Goal: Task Accomplishment & Management: Manage account settings

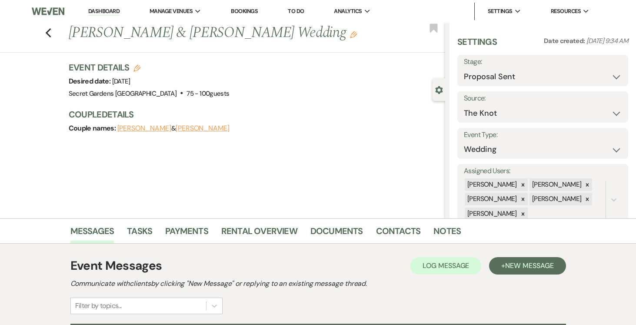
select select "6"
select select "2"
click at [138, 68] on icon "Edit" at bounding box center [136, 68] width 7 height 7
select select "834"
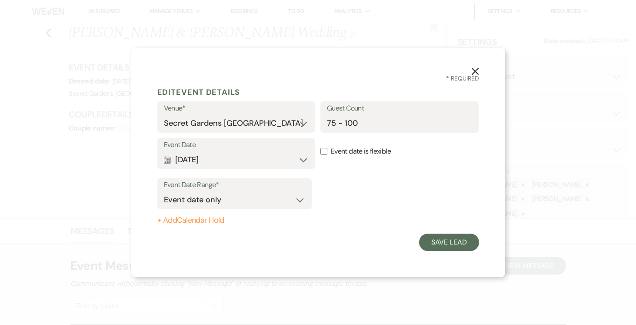
click at [136, 69] on div "Dashboard Manage Venues Expand Secret Gardens Miami Bookings To Do Analytics Ex…" at bounding box center [318, 252] width 636 height 504
click at [304, 158] on button "Calendar [DATE] Expand" at bounding box center [236, 159] width 145 height 17
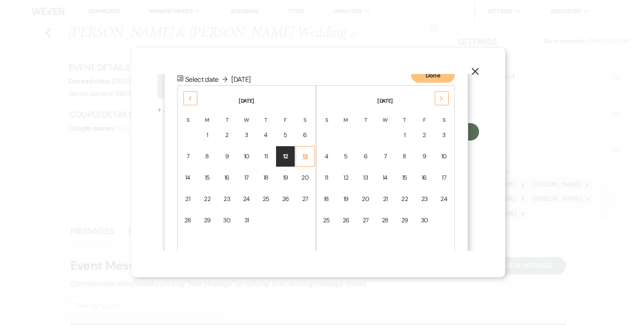
scroll to position [111, 0]
click at [190, 99] on use at bounding box center [190, 97] width 3 height 5
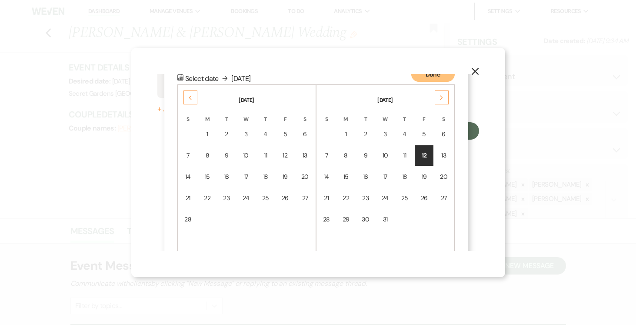
click at [190, 99] on use at bounding box center [190, 97] width 3 height 5
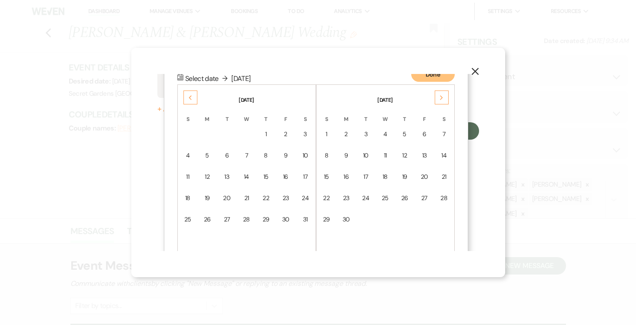
click at [190, 99] on use at bounding box center [190, 97] width 3 height 5
click at [284, 153] on div "8" at bounding box center [285, 155] width 7 height 9
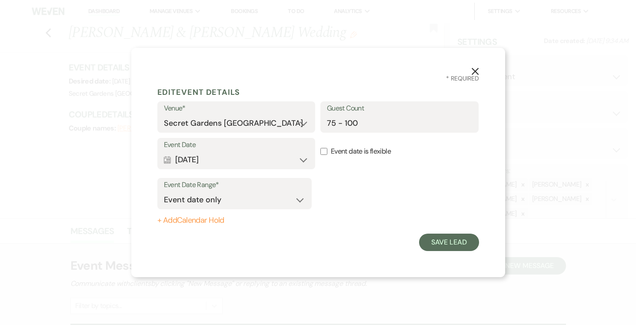
scroll to position [0, 0]
click at [454, 245] on button "Save Lead" at bounding box center [449, 241] width 60 height 17
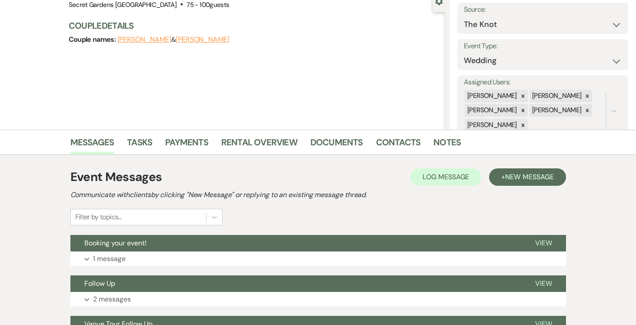
scroll to position [179, 0]
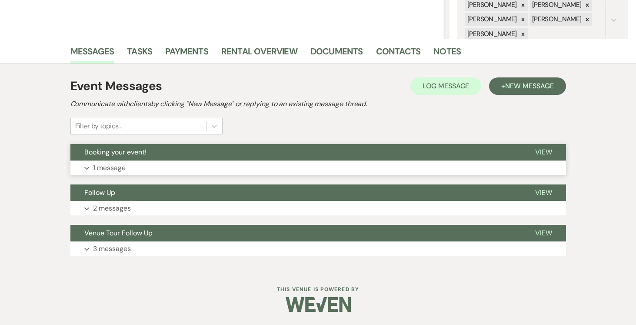
click at [543, 152] on span "View" at bounding box center [543, 151] width 17 height 9
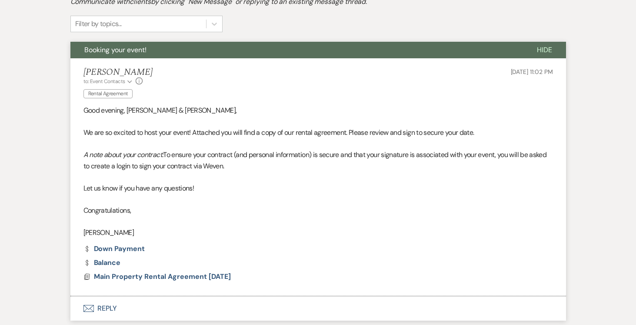
scroll to position [398, 0]
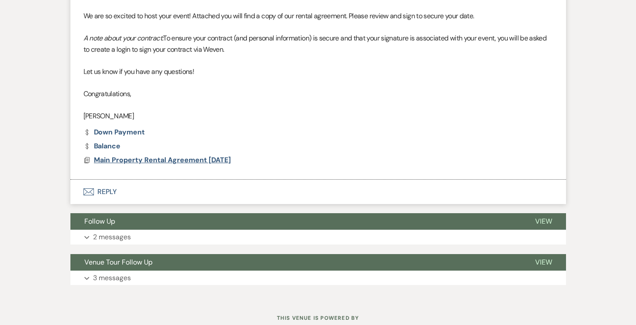
click at [126, 159] on span "Main Property Rental Agreement [DATE]" at bounding box center [162, 159] width 137 height 9
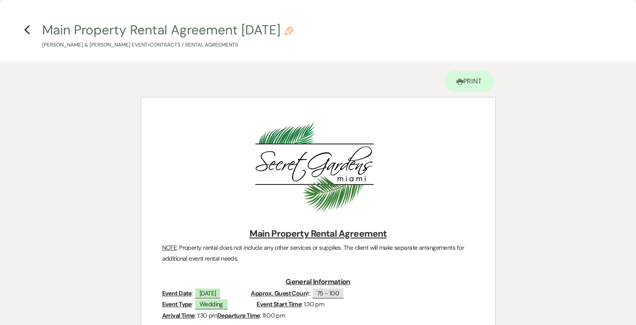
click at [26, 28] on icon "Previous" at bounding box center [27, 30] width 7 height 10
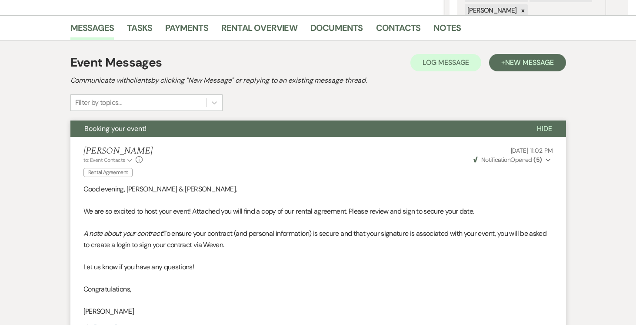
click at [545, 128] on span "Hide" at bounding box center [544, 128] width 15 height 9
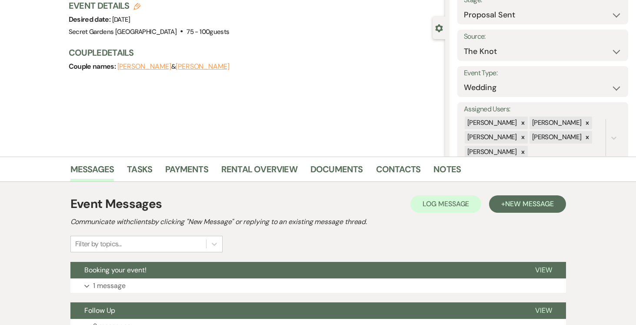
scroll to position [0, 0]
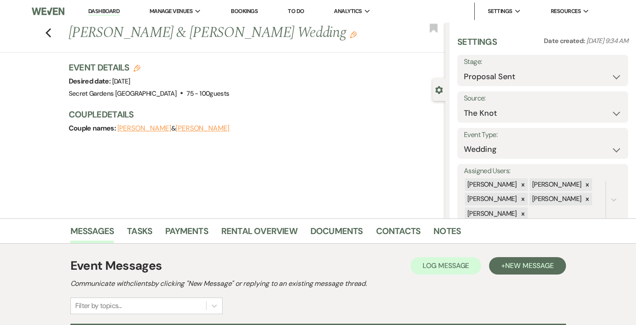
click at [104, 8] on link "Dashboard" at bounding box center [103, 11] width 31 height 8
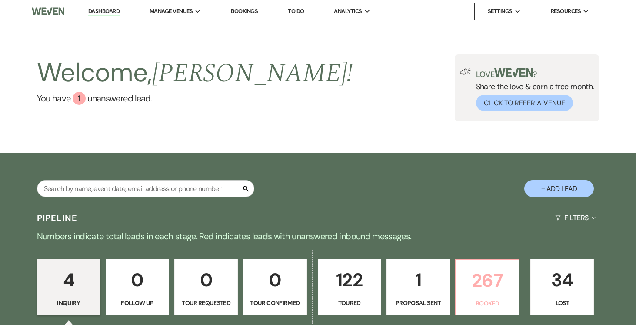
click at [478, 280] on p "267" at bounding box center [487, 280] width 52 height 29
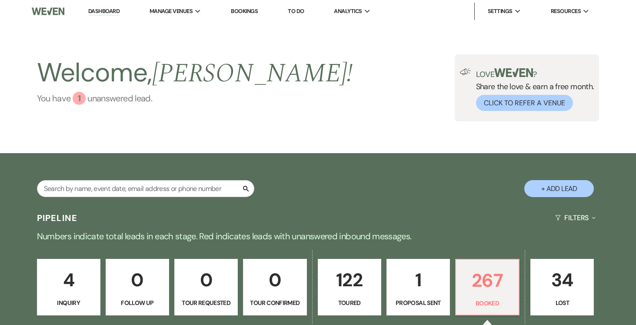
click at [78, 98] on div "1" at bounding box center [79, 98] width 13 height 13
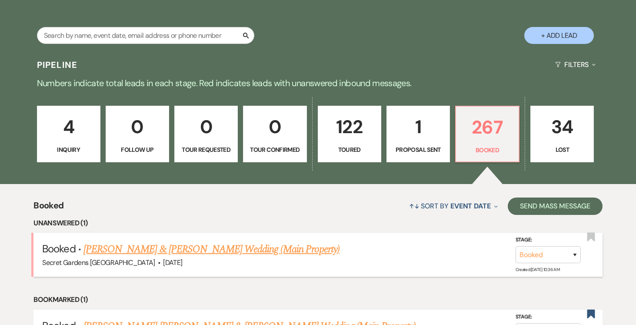
click at [135, 249] on link "[PERSON_NAME] & [PERSON_NAME] Wedding (Main Property)" at bounding box center [211, 249] width 256 height 16
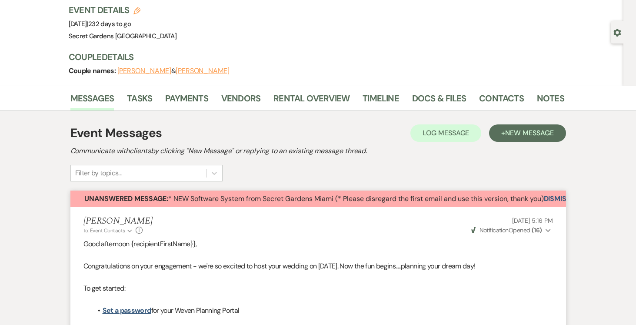
scroll to position [44, 0]
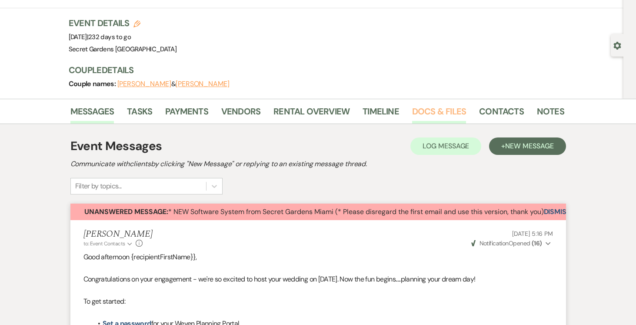
click at [437, 110] on link "Docs & Files" at bounding box center [439, 113] width 54 height 19
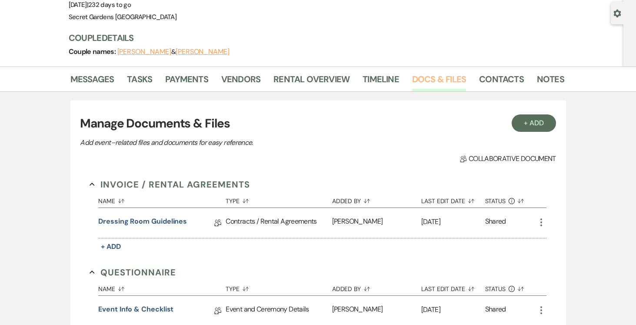
scroll to position [50, 0]
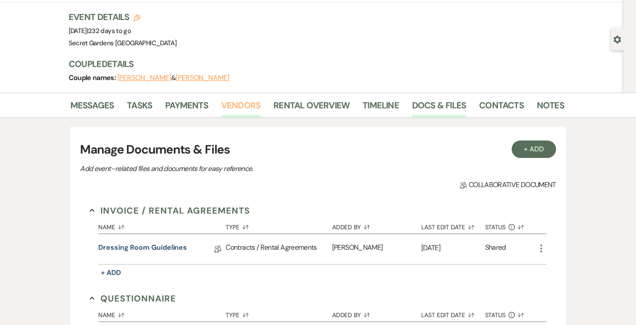
click at [234, 104] on link "Vendors" at bounding box center [240, 107] width 39 height 19
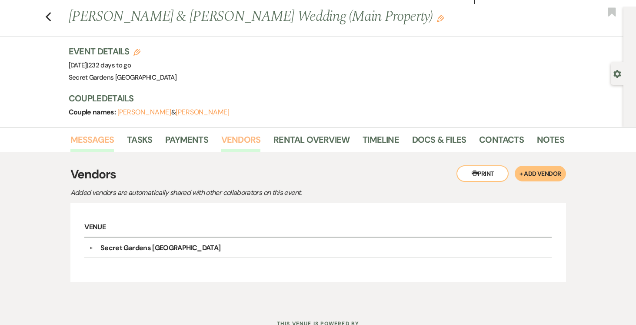
scroll to position [14, 0]
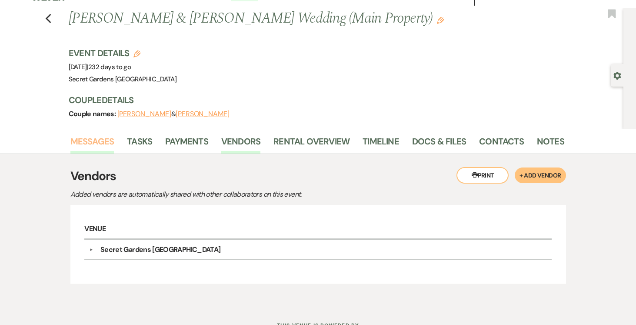
click at [92, 139] on link "Messages" at bounding box center [92, 143] width 44 height 19
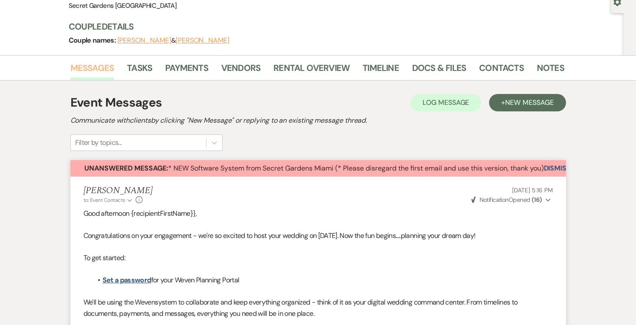
scroll to position [86, 0]
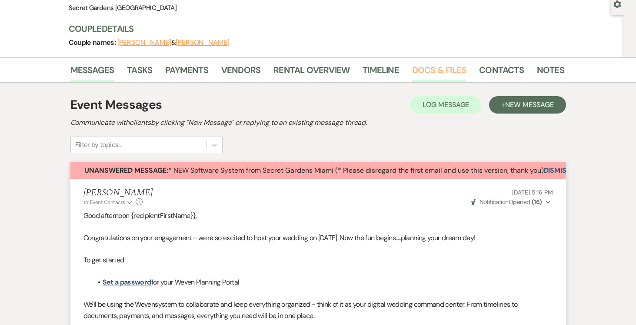
click at [427, 69] on link "Docs & Files" at bounding box center [439, 72] width 54 height 19
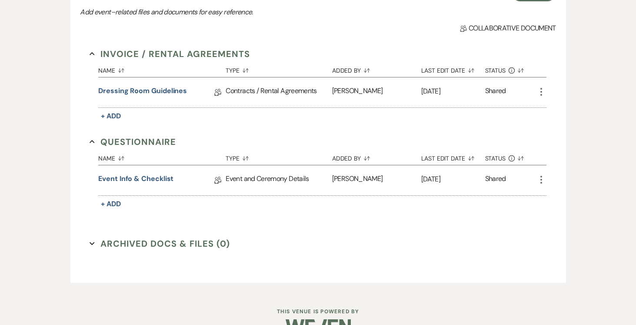
scroll to position [229, 0]
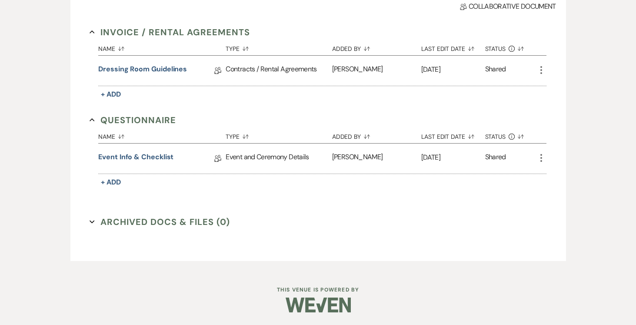
click at [128, 221] on button "Archived Docs & Files (0) Expand" at bounding box center [160, 221] width 140 height 13
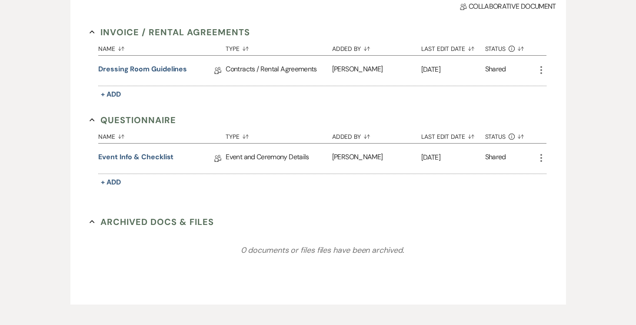
click at [104, 219] on div "0 documents or files files have been archived." at bounding box center [322, 250] width 448 height 130
click at [91, 221] on icon "Collapse" at bounding box center [92, 221] width 5 height 5
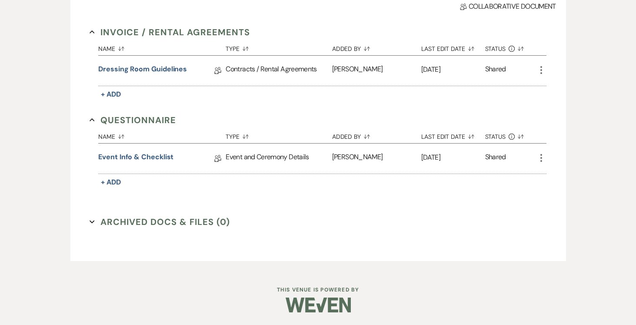
click at [91, 221] on use "button" at bounding box center [92, 221] width 5 height 3
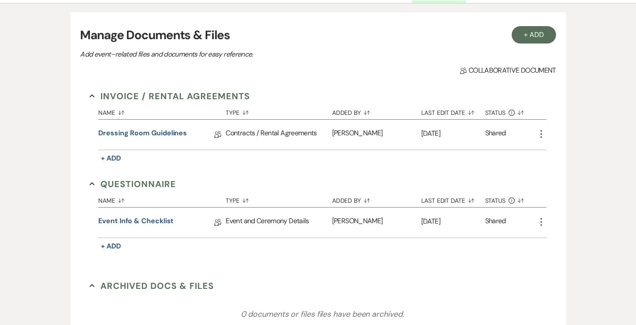
scroll to position [102, 0]
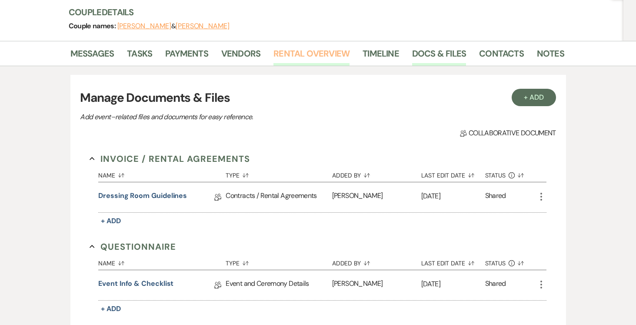
click at [332, 51] on link "Rental Overview" at bounding box center [311, 55] width 76 height 19
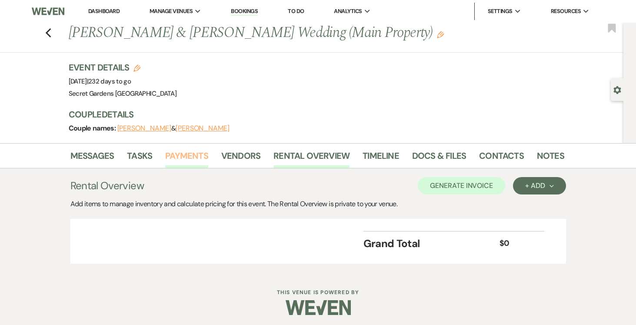
click at [182, 153] on link "Payments" at bounding box center [186, 158] width 43 height 19
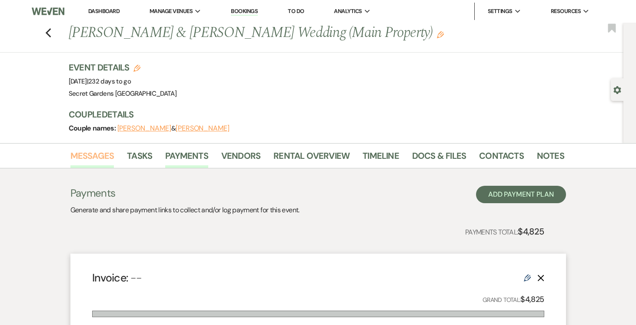
click at [105, 150] on link "Messages" at bounding box center [92, 158] width 44 height 19
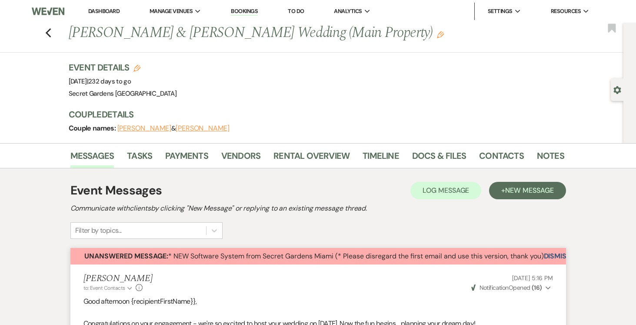
click at [136, 126] on button "[PERSON_NAME]" at bounding box center [144, 128] width 54 height 7
select select "1"
select select "email"
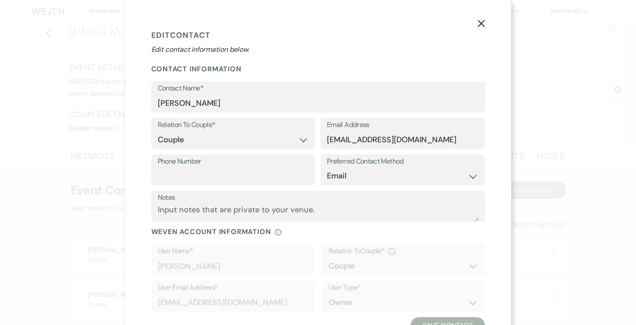
click at [483, 25] on icon "X" at bounding box center [481, 24] width 8 height 8
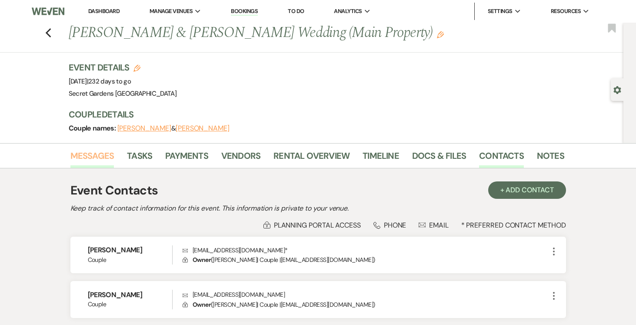
click at [103, 156] on link "Messages" at bounding box center [92, 158] width 44 height 19
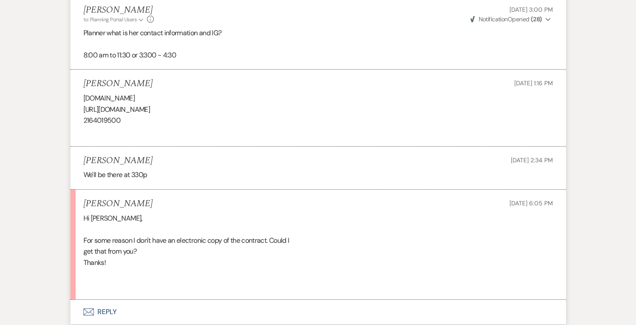
scroll to position [913, 0]
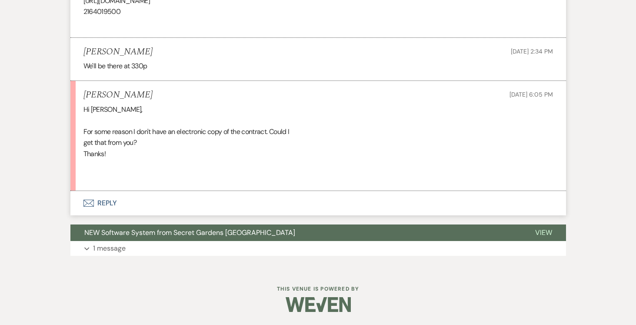
click at [105, 201] on button "Envelope Reply" at bounding box center [317, 203] width 495 height 24
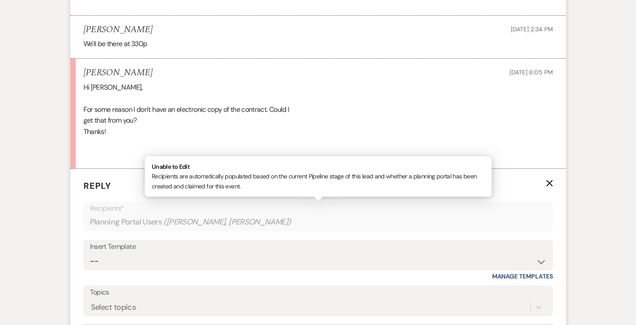
scroll to position [1047, 0]
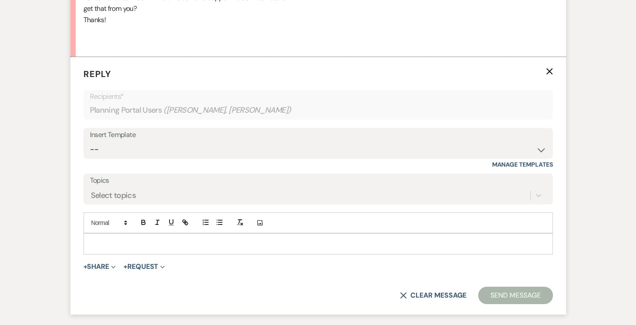
click at [116, 244] on p at bounding box center [317, 244] width 455 height 10
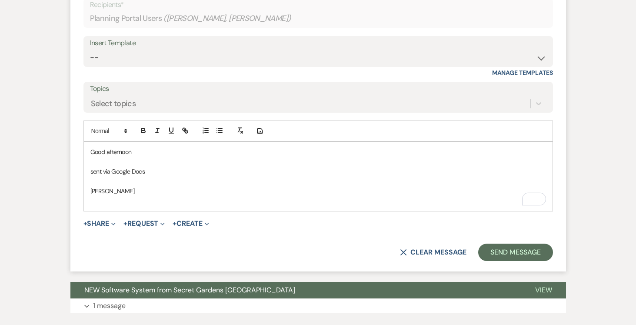
scroll to position [1195, 0]
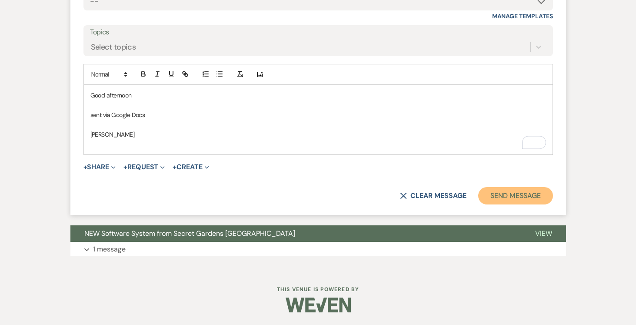
click at [487, 197] on button "Send Message" at bounding box center [515, 195] width 74 height 17
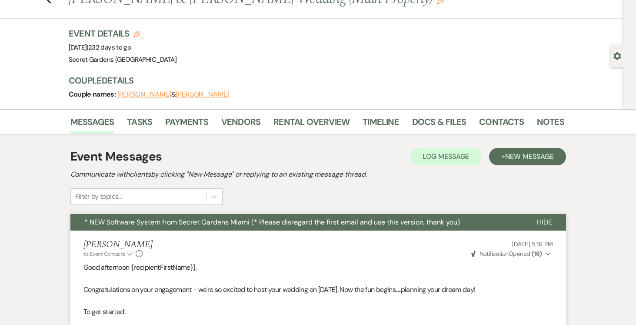
scroll to position [0, 0]
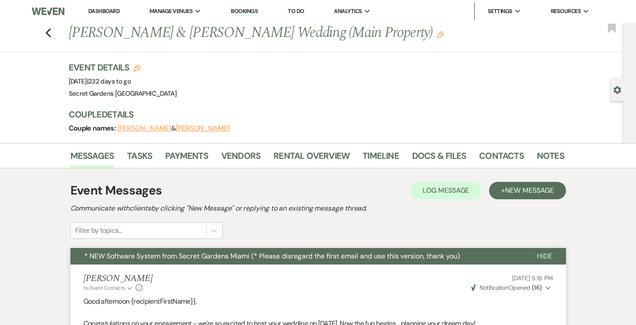
click at [106, 12] on link "Dashboard" at bounding box center [103, 10] width 31 height 7
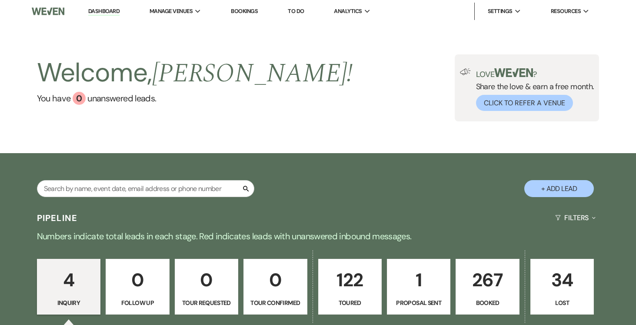
click at [489, 281] on p "267" at bounding box center [487, 279] width 52 height 29
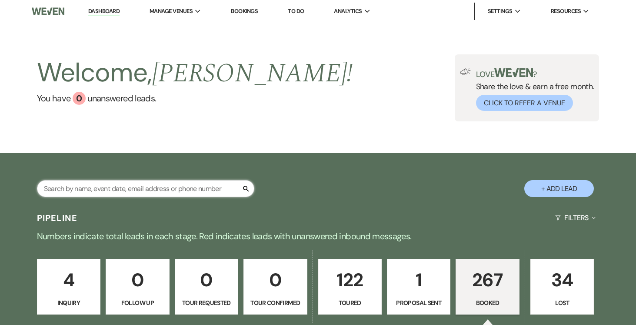
click at [200, 183] on input "text" at bounding box center [145, 188] width 217 height 17
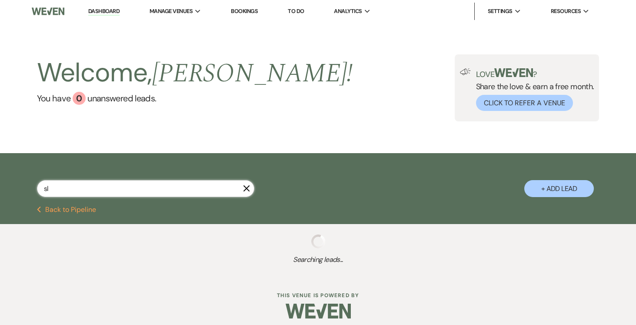
type input "s"
select select "5"
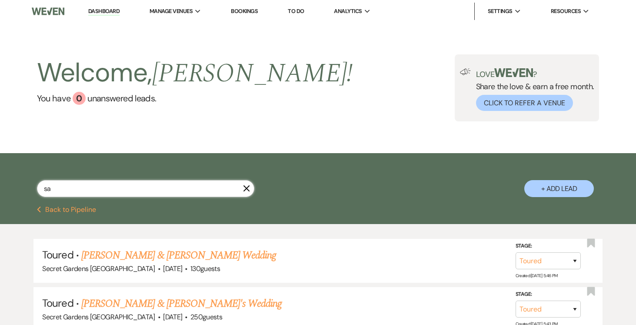
type input "[PERSON_NAME]"
select select "5"
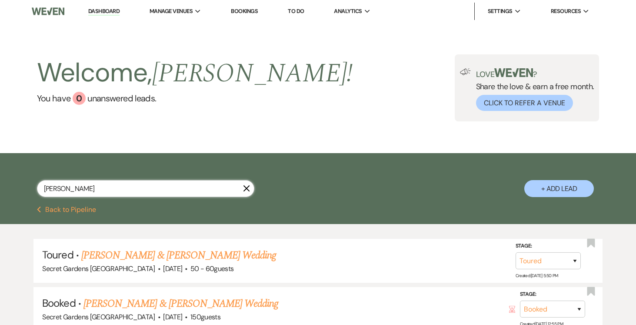
type input "salazr"
select select "5"
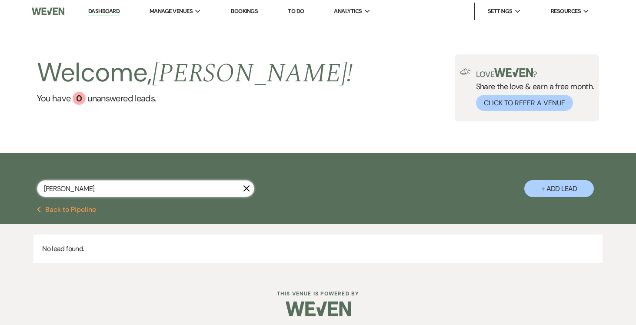
type input "sala"
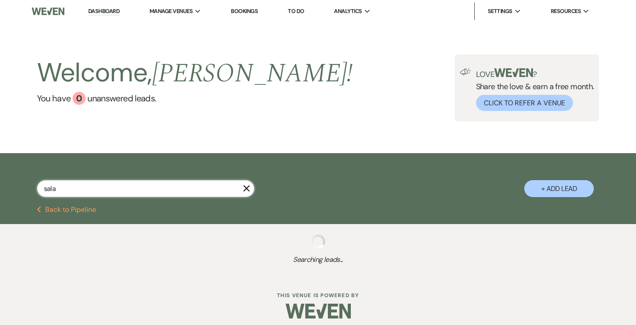
select select "5"
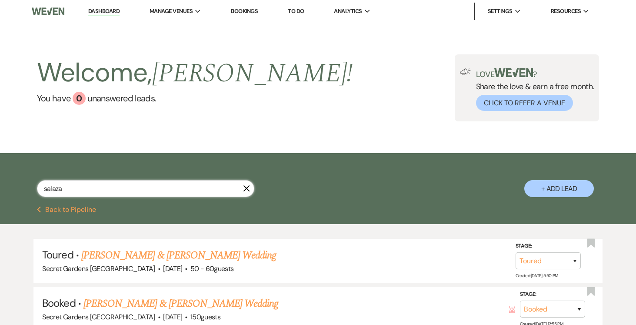
type input "[PERSON_NAME]"
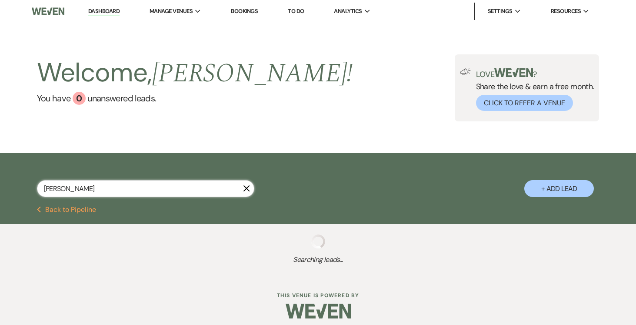
select select "5"
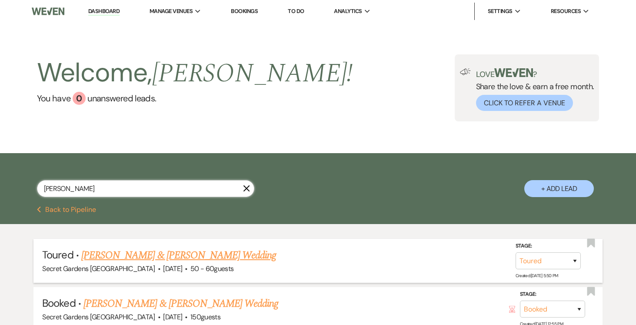
scroll to position [70, 0]
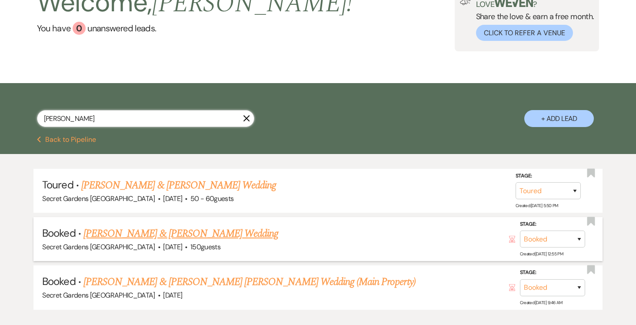
type input "[PERSON_NAME]"
click at [220, 233] on link "[PERSON_NAME] & [PERSON_NAME] Wedding" at bounding box center [180, 234] width 195 height 16
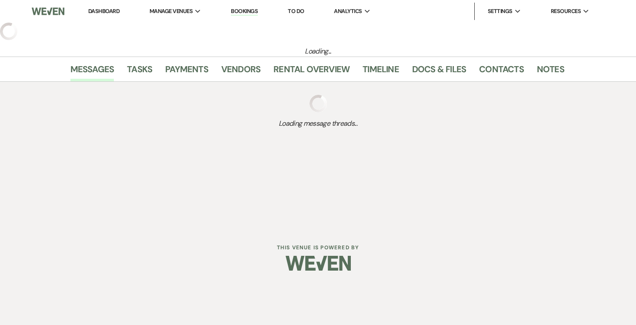
select select "6"
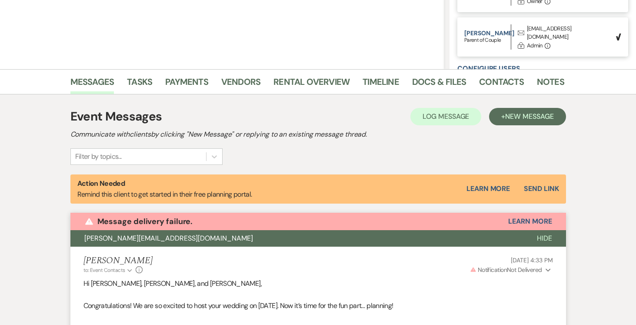
scroll to position [152, 0]
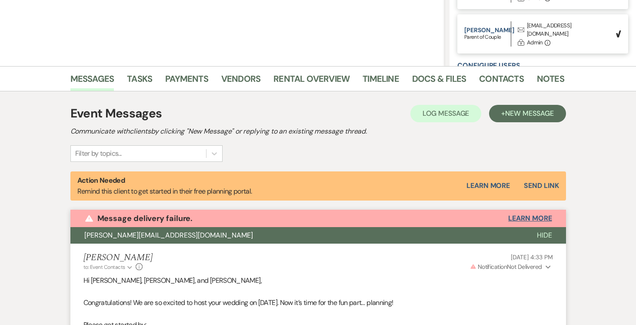
click at [532, 217] on button "Learn More" at bounding box center [529, 218] width 43 height 7
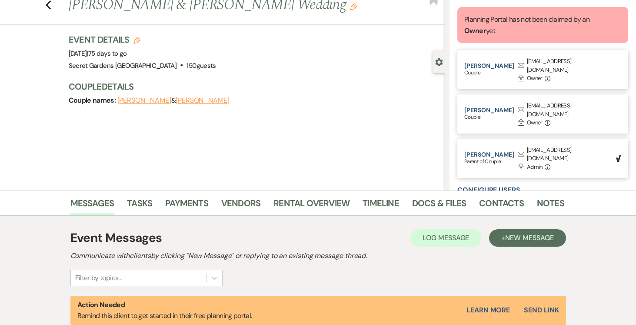
scroll to position [0, 0]
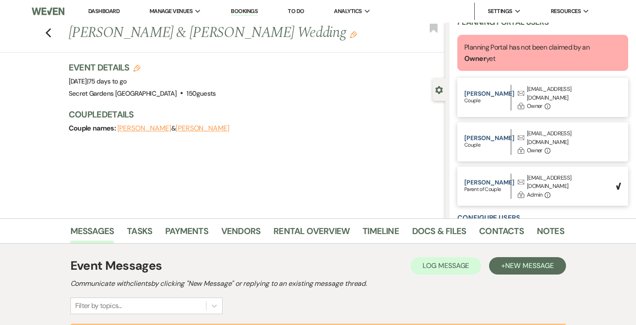
click at [151, 128] on button "[PERSON_NAME]" at bounding box center [144, 128] width 54 height 7
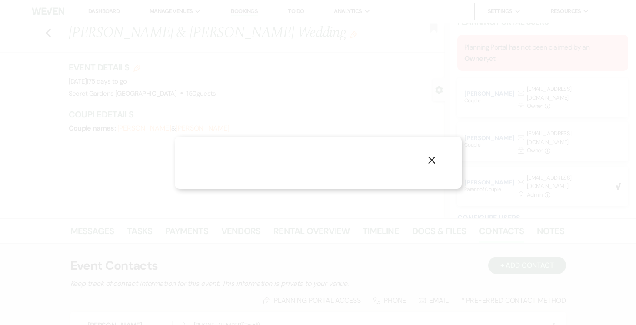
select select "1"
select select "text"
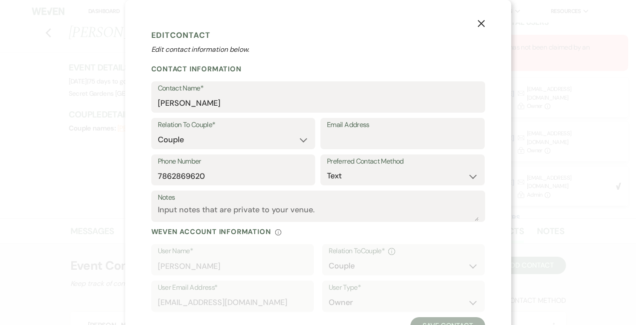
click at [483, 23] on icon "X" at bounding box center [481, 24] width 8 height 8
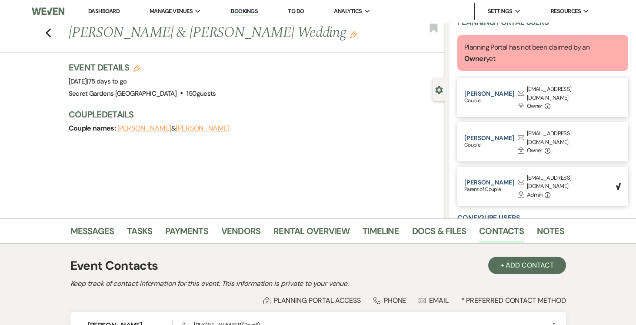
click at [212, 130] on button "[PERSON_NAME]" at bounding box center [203, 128] width 54 height 7
select select "1"
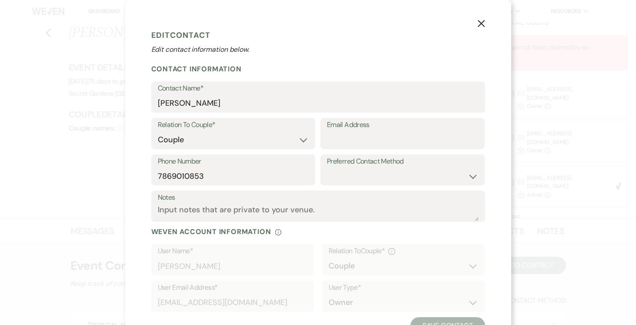
scroll to position [0, 0]
click at [480, 20] on icon "X" at bounding box center [481, 23] width 8 height 8
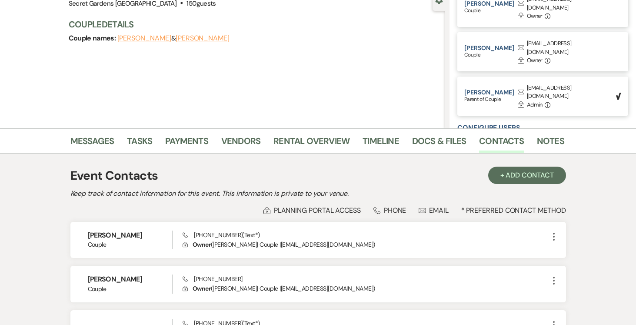
scroll to position [95, 0]
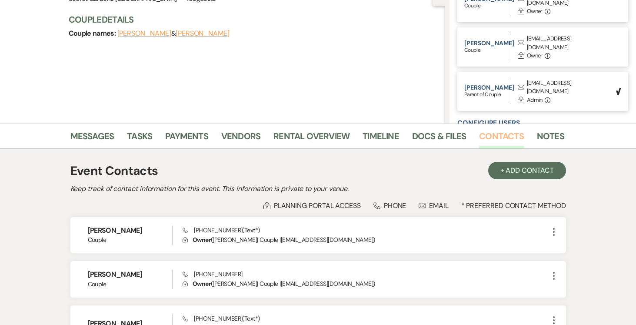
click at [491, 136] on link "Contacts" at bounding box center [501, 138] width 45 height 19
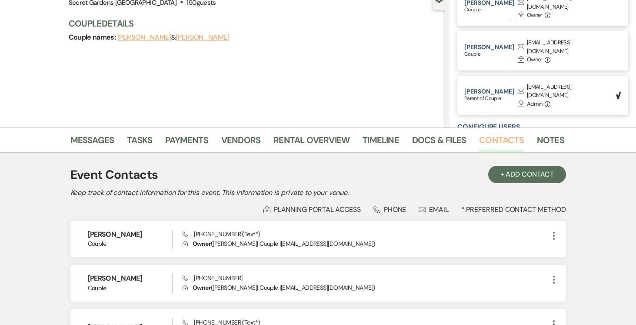
scroll to position [80, 0]
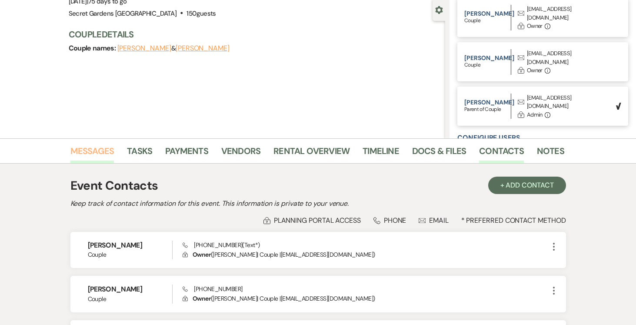
click at [96, 151] on link "Messages" at bounding box center [92, 153] width 44 height 19
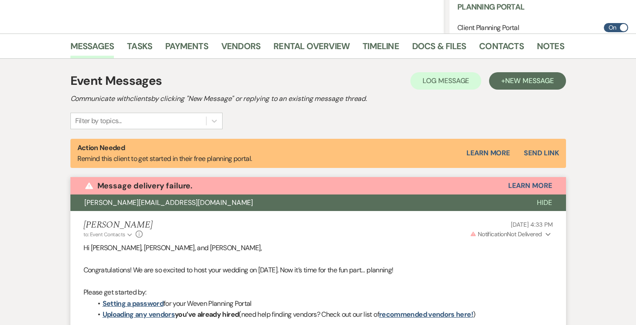
scroll to position [224, 0]
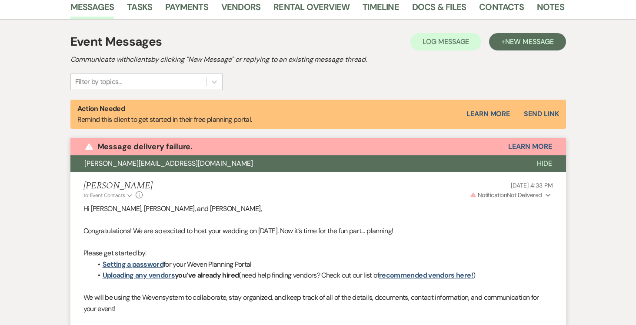
click at [547, 193] on icon "Expand" at bounding box center [547, 195] width 5 height 6
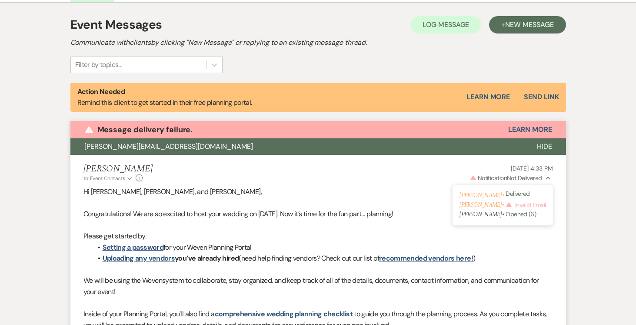
scroll to position [246, 0]
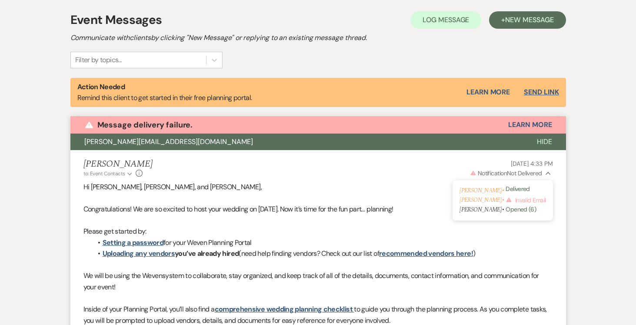
click at [542, 89] on button "Send Link" at bounding box center [541, 92] width 35 height 7
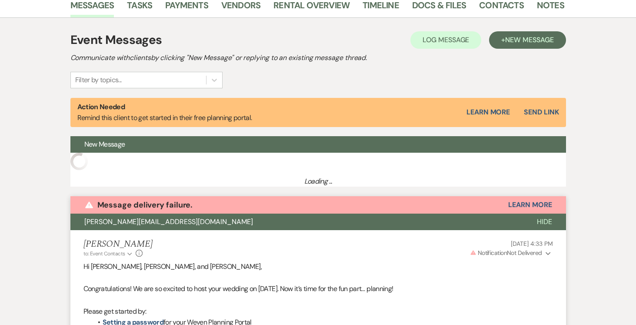
select select "14"
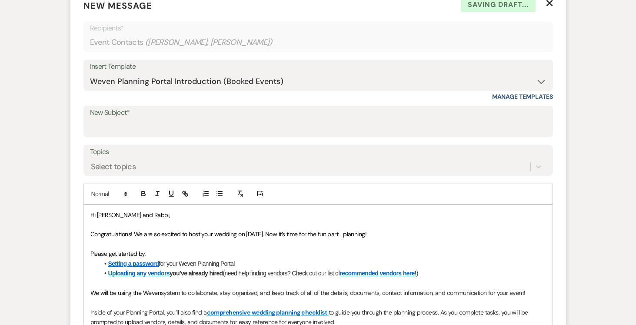
scroll to position [390, 0]
click at [172, 121] on input "New Subject*" at bounding box center [318, 127] width 456 height 17
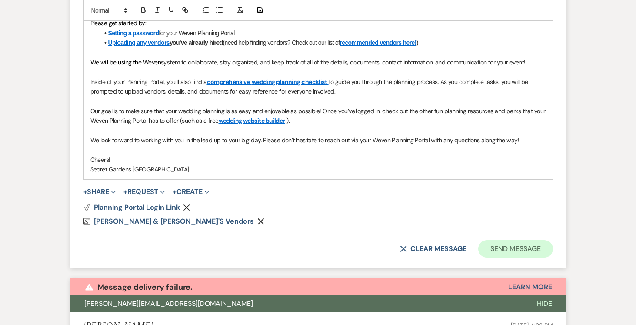
scroll to position [621, 0]
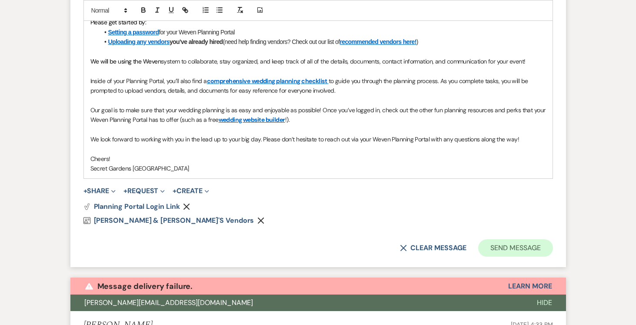
type input "[PERSON_NAME], please register in the portal"
click at [493, 246] on button "Send Message" at bounding box center [515, 247] width 74 height 17
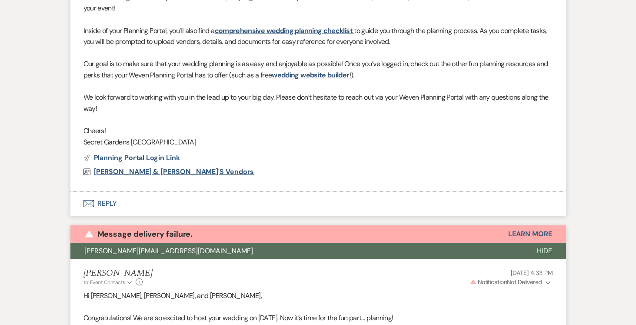
scroll to position [508, 0]
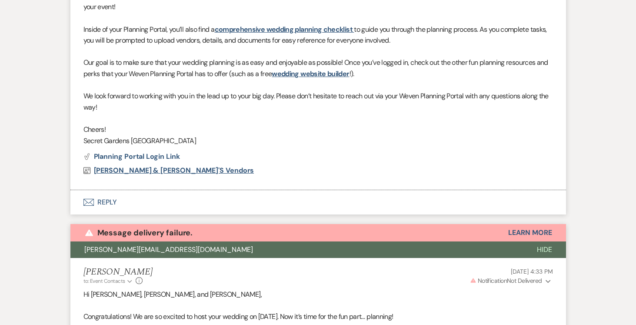
click at [136, 172] on span "[PERSON_NAME] & [PERSON_NAME]'s Vendors" at bounding box center [174, 170] width 160 height 9
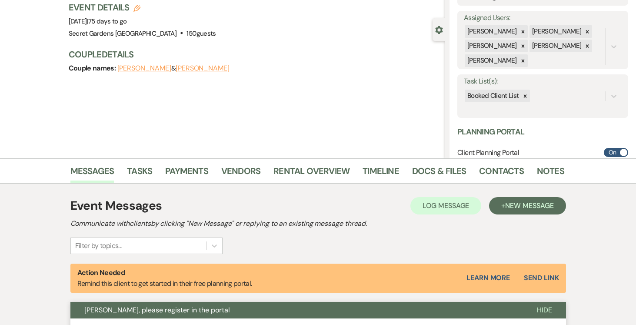
scroll to position [0, 0]
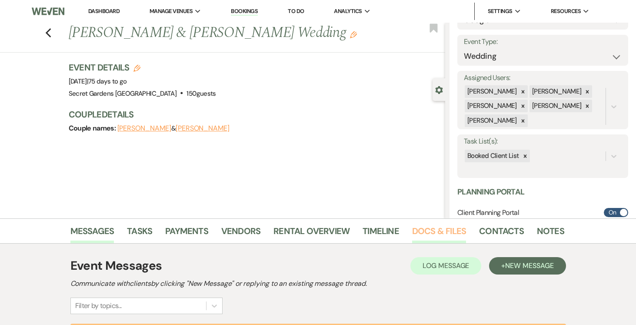
click at [423, 230] on link "Docs & Files" at bounding box center [439, 233] width 54 height 19
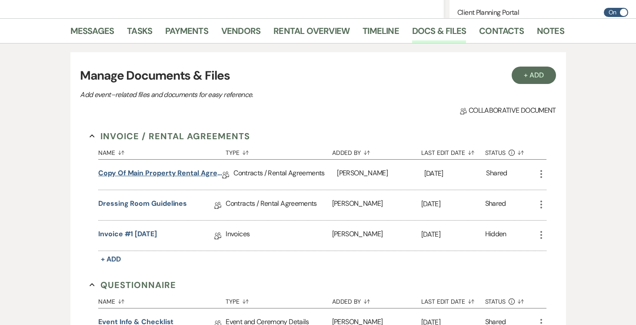
click at [174, 168] on link "Copy of Main Property Rental Agreement" at bounding box center [160, 174] width 124 height 13
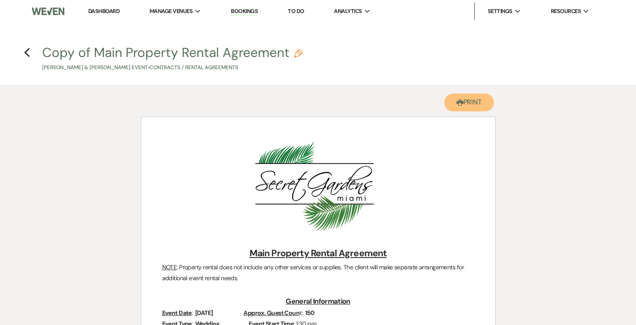
click at [472, 103] on button "Printer Print" at bounding box center [469, 102] width 50 height 18
drag, startPoint x: 110, startPoint y: 8, endPoint x: 117, endPoint y: 10, distance: 6.7
click at [110, 8] on link "Dashboard" at bounding box center [103, 10] width 31 height 7
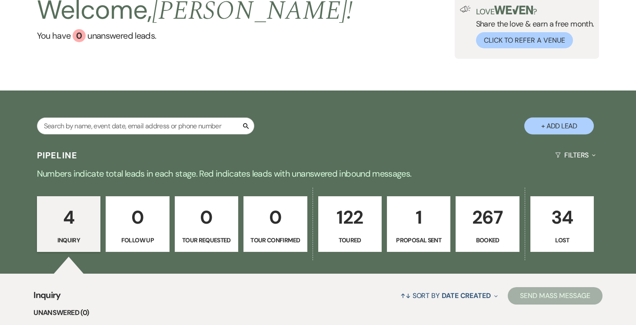
scroll to position [134, 0]
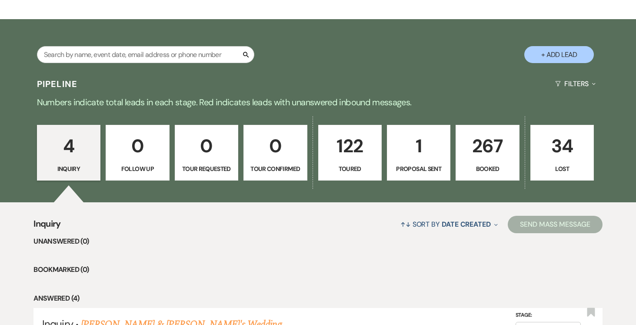
click at [359, 142] on p "122" at bounding box center [350, 145] width 52 height 29
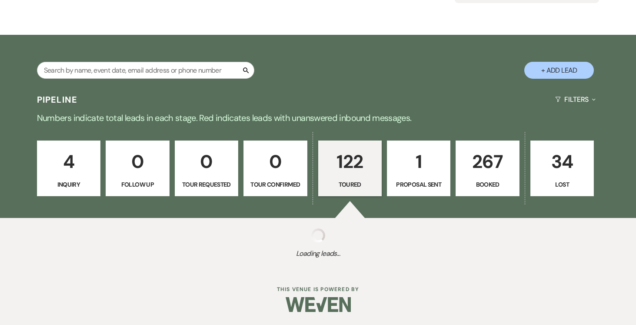
select select "5"
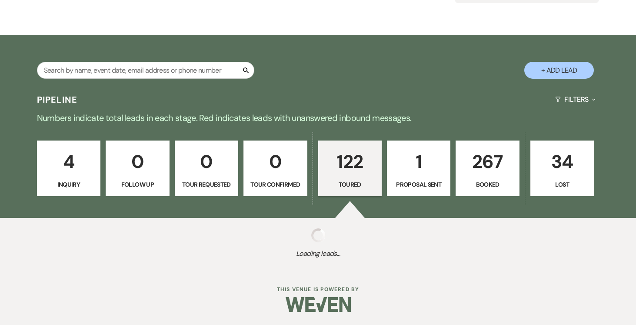
select select "5"
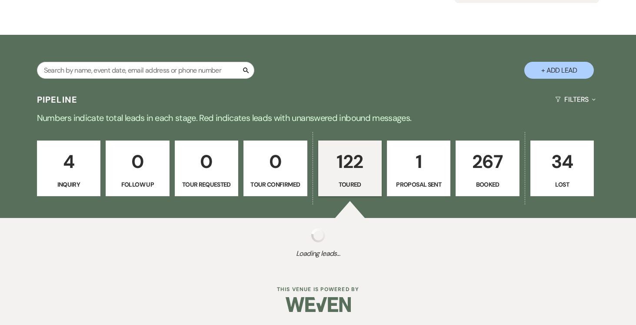
select select "5"
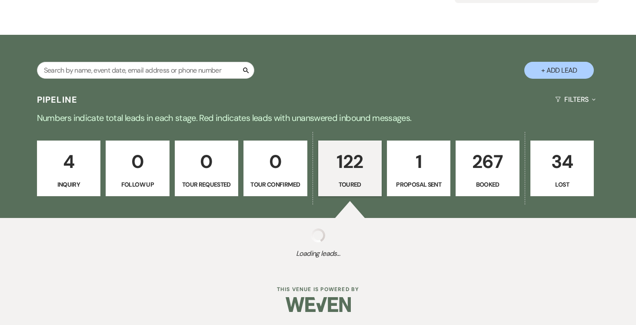
select select "5"
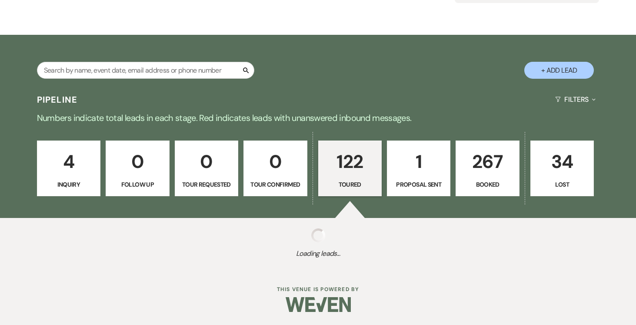
select select "5"
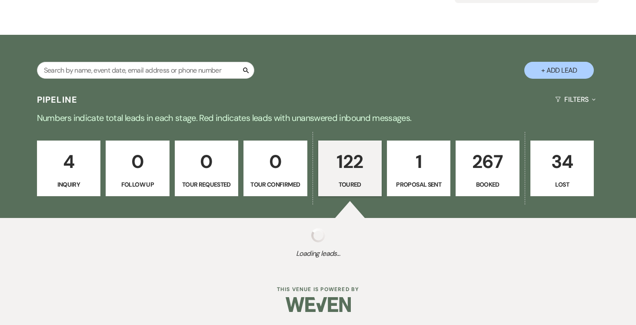
select select "5"
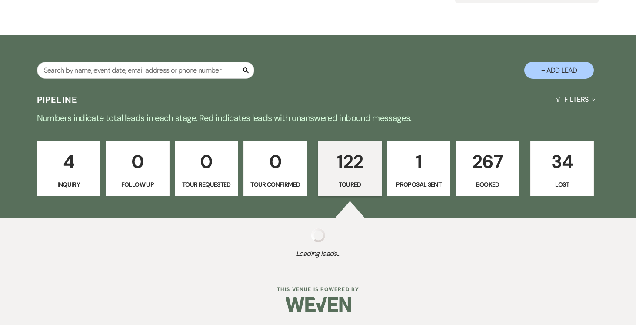
select select "5"
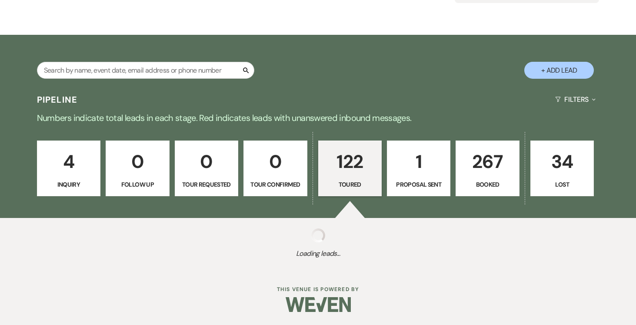
select select "5"
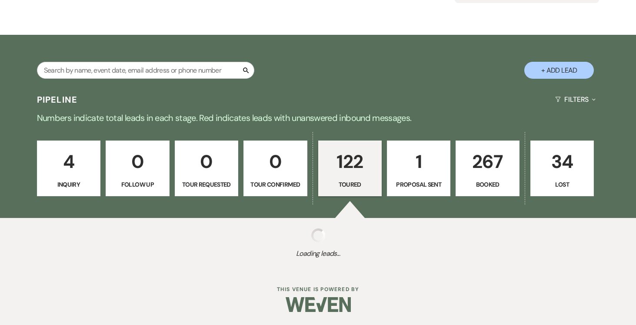
select select "5"
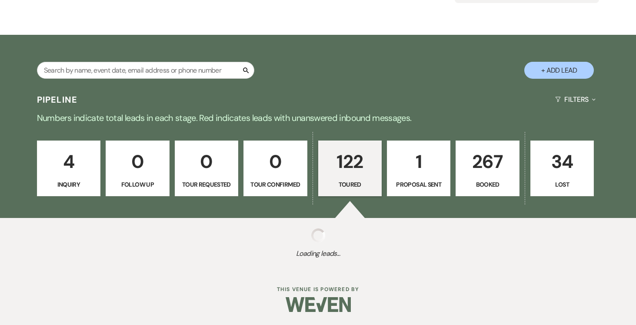
select select "5"
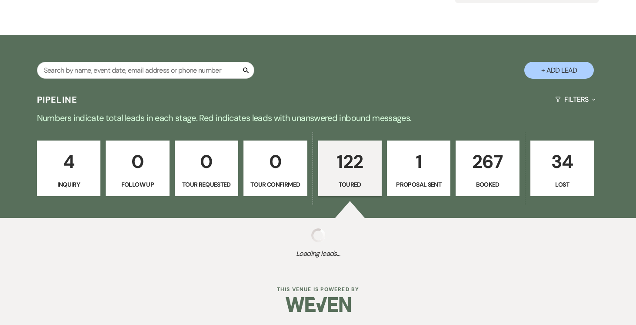
select select "5"
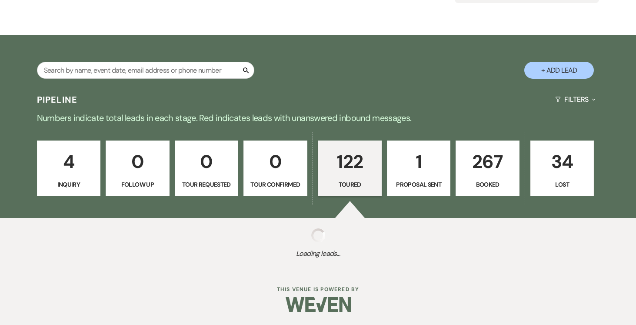
select select "5"
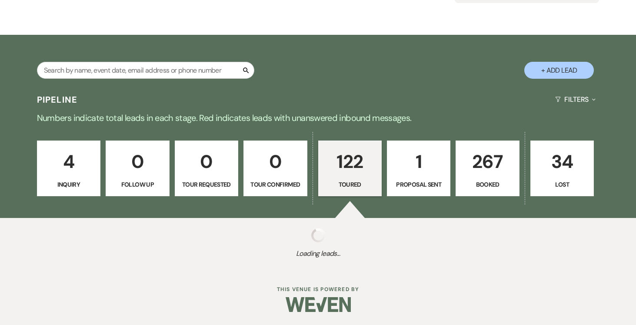
select select "5"
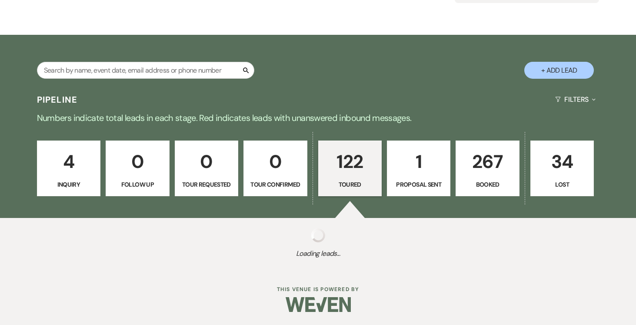
select select "5"
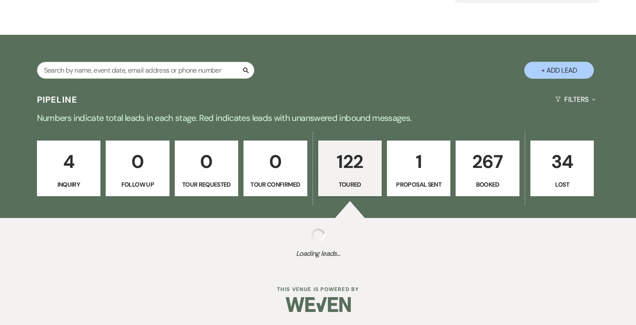
select select "5"
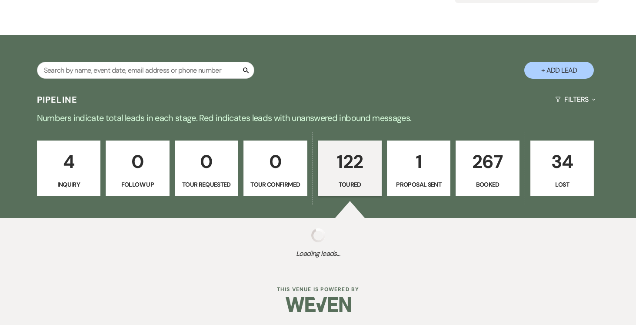
select select "5"
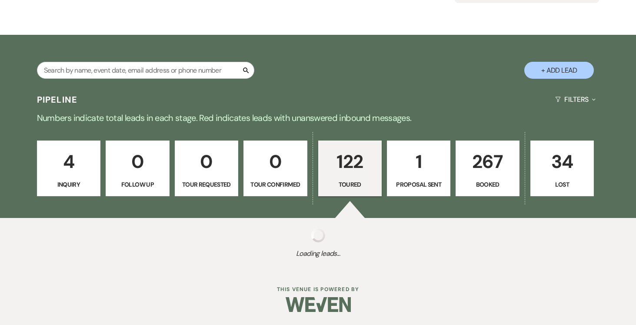
select select "5"
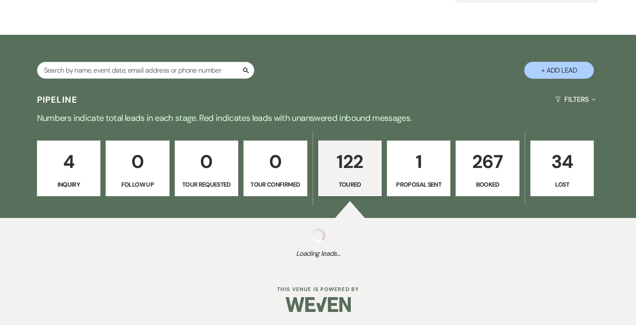
select select "5"
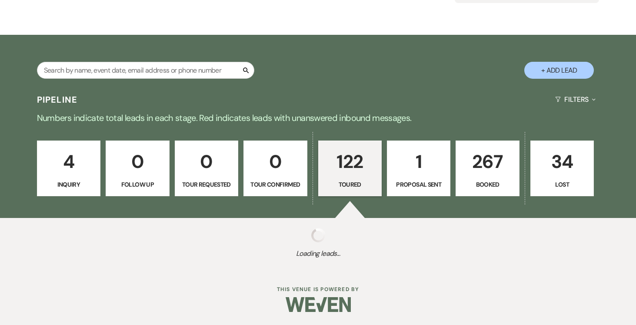
select select "5"
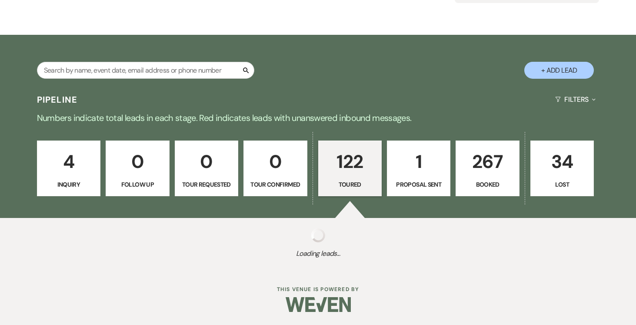
select select "5"
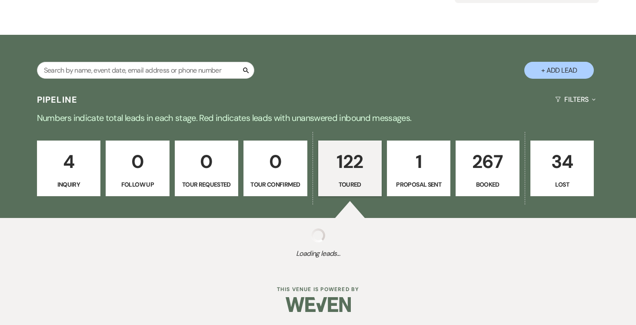
select select "5"
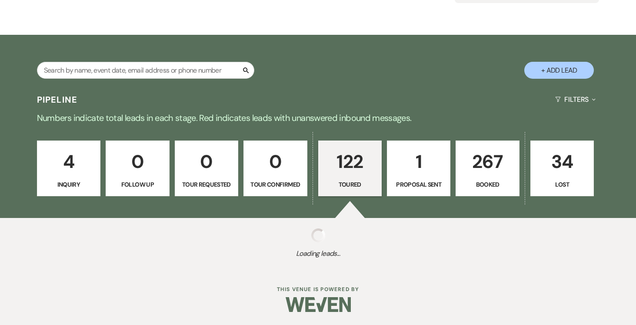
select select "5"
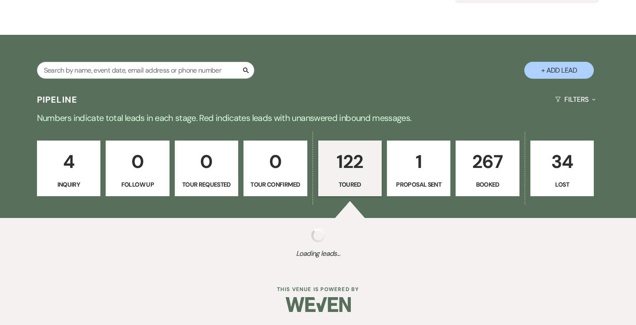
select select "5"
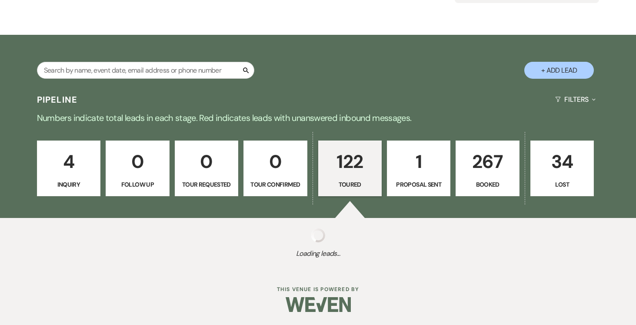
select select "5"
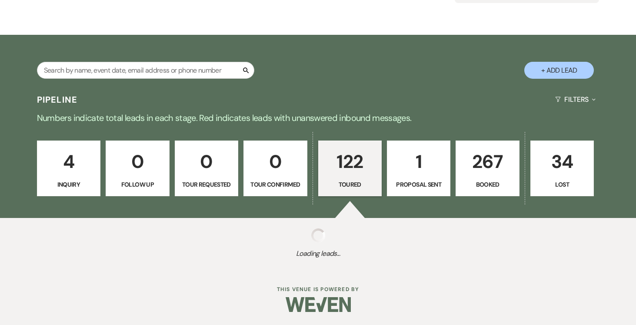
select select "5"
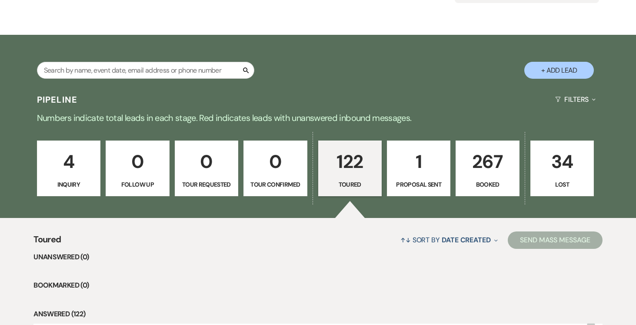
scroll to position [134, 0]
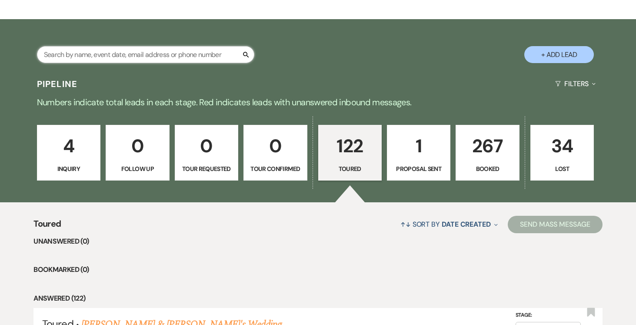
click at [199, 52] on input "text" at bounding box center [145, 54] width 217 height 17
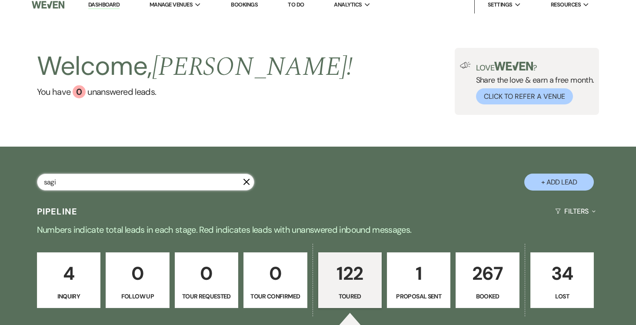
type input "sagit"
select select "5"
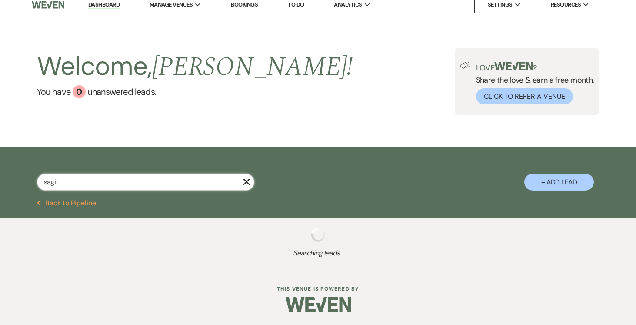
scroll to position [28, 0]
select select "5"
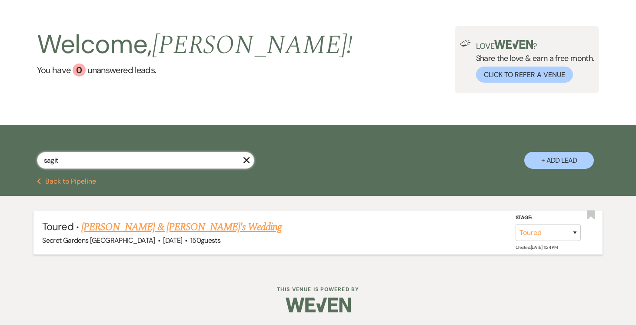
type input "sagit"
click at [192, 224] on link "[PERSON_NAME] & [PERSON_NAME]'s Wedding" at bounding box center [181, 227] width 201 height 16
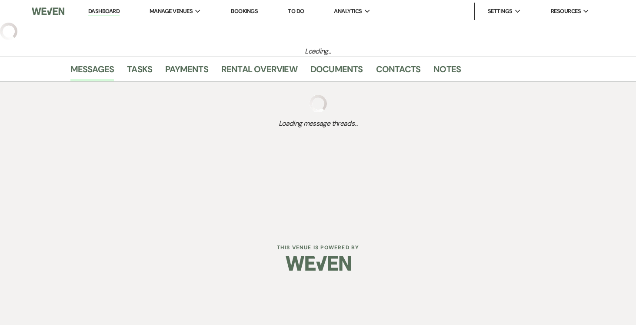
select select "5"
select select "6"
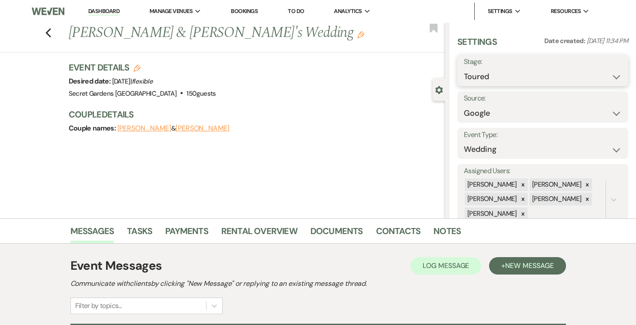
click at [617, 76] on select "Inquiry Follow Up Tour Requested Tour Confirmed Toured Proposal Sent Booked Lost" at bounding box center [543, 76] width 158 height 17
select select "6"
click at [464, 68] on select "Inquiry Follow Up Tour Requested Tour Confirmed Toured Proposal Sent Booked Lost" at bounding box center [543, 76] width 158 height 17
click at [611, 71] on button "Save" at bounding box center [610, 70] width 35 height 17
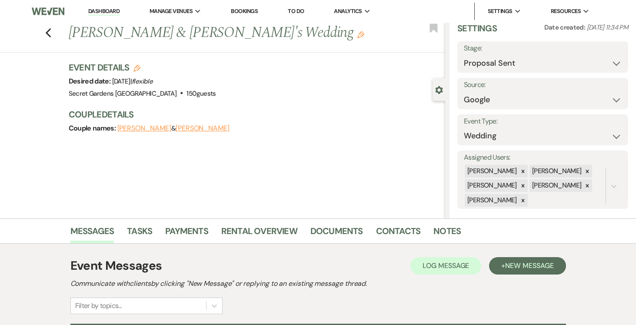
scroll to position [22, 0]
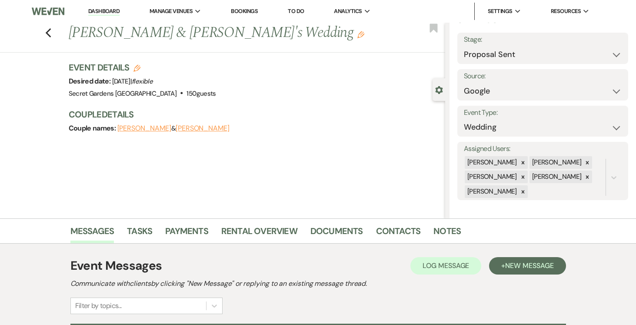
click at [134, 67] on icon "Edit" at bounding box center [136, 68] width 7 height 7
select select "834"
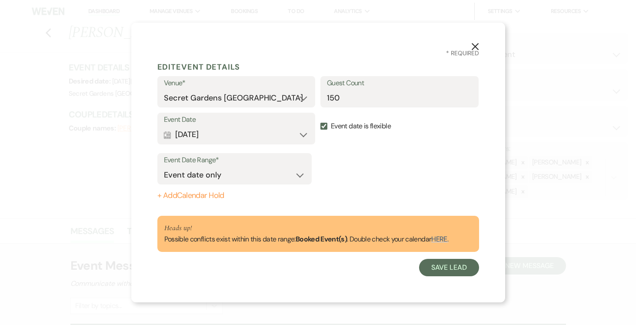
drag, startPoint x: 323, startPoint y: 128, endPoint x: 328, endPoint y: 139, distance: 12.3
click at [323, 128] on input "Event date is flexible" at bounding box center [323, 126] width 7 height 7
checkbox input "false"
click at [442, 238] on link "HERE." at bounding box center [439, 238] width 17 height 9
click at [475, 46] on use "button" at bounding box center [474, 46] width 7 height 7
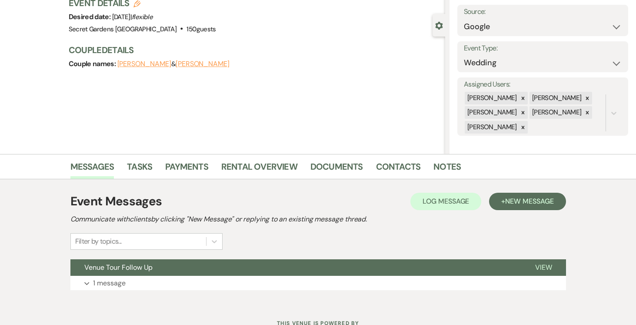
scroll to position [99, 0]
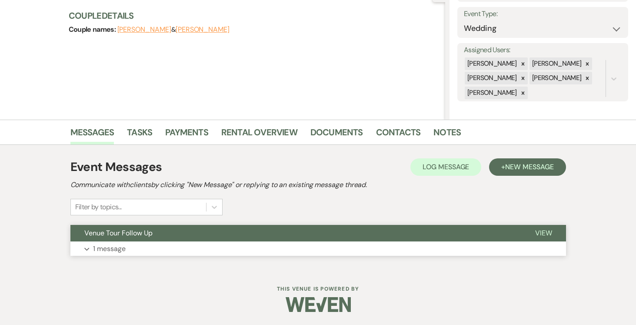
click at [545, 232] on span "View" at bounding box center [543, 232] width 17 height 9
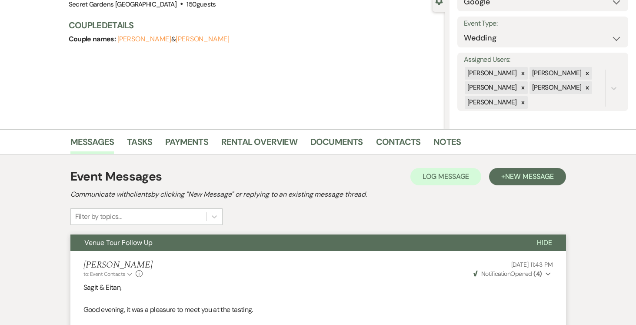
scroll to position [90, 0]
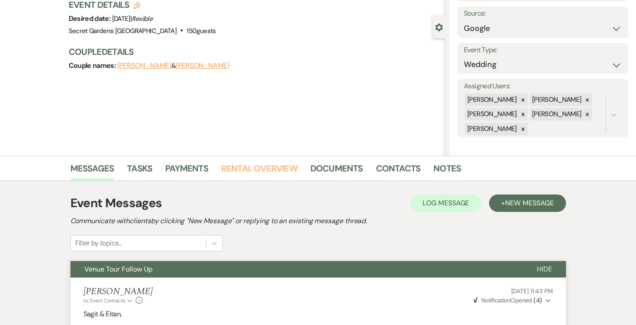
click at [250, 161] on link "Rental Overview" at bounding box center [259, 170] width 76 height 19
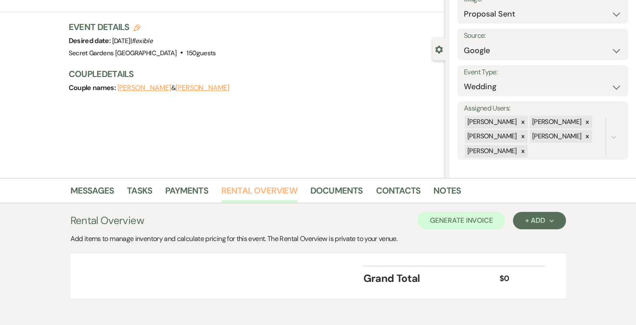
scroll to position [70, 0]
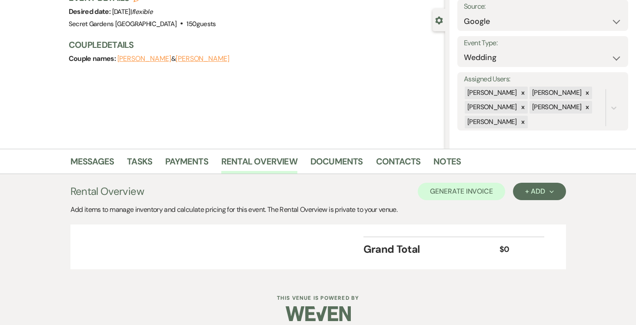
click at [179, 59] on button "[PERSON_NAME]" at bounding box center [203, 58] width 54 height 7
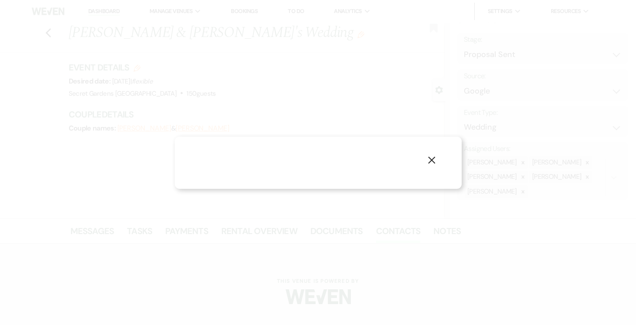
select select "1"
select select "text"
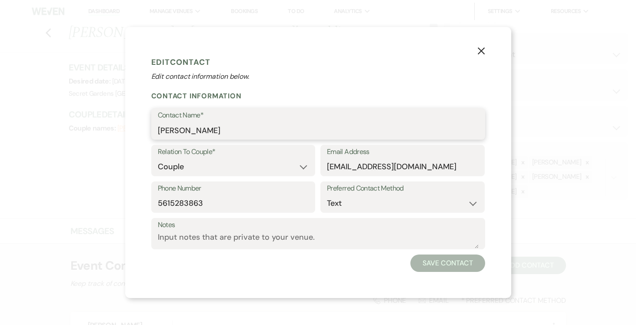
click at [252, 133] on input "[PERSON_NAME]" at bounding box center [318, 130] width 321 height 17
type input "[PERSON_NAME]"
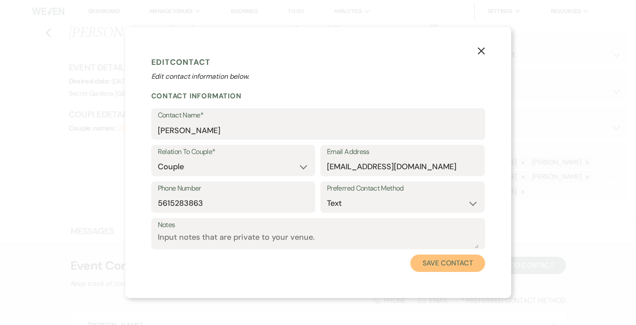
click at [448, 259] on button "Save Contact" at bounding box center [447, 262] width 74 height 17
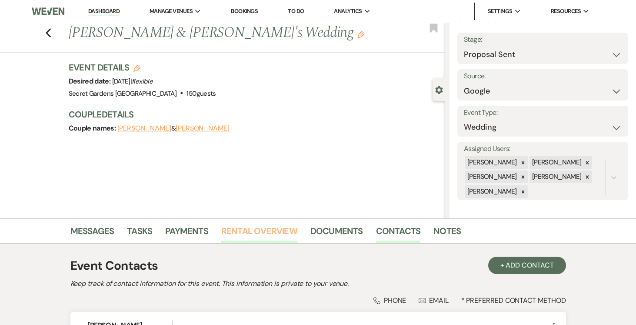
click at [279, 227] on link "Rental Overview" at bounding box center [259, 233] width 76 height 19
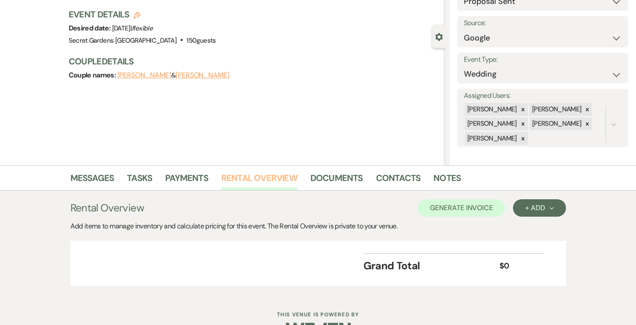
scroll to position [79, 0]
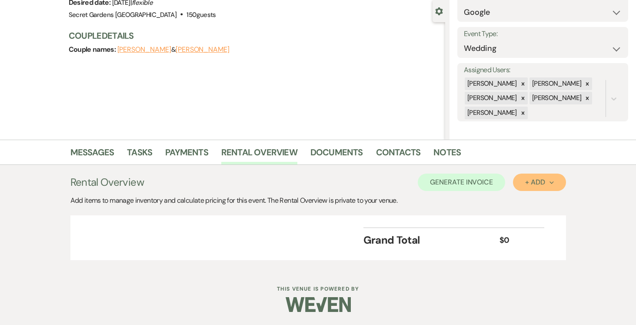
click at [546, 179] on div "+ Add Next" at bounding box center [539, 182] width 28 height 7
click at [532, 200] on button "Item" at bounding box center [535, 201] width 44 height 13
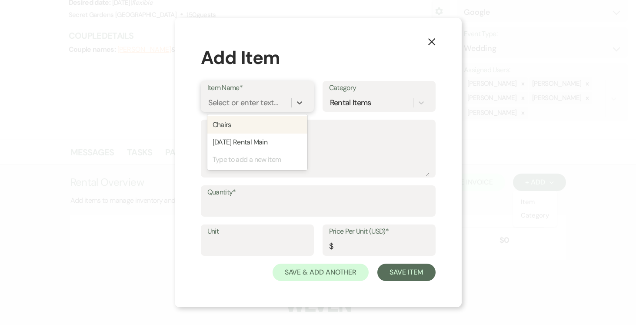
click at [266, 99] on div "Select or enter text..." at bounding box center [243, 103] width 70 height 12
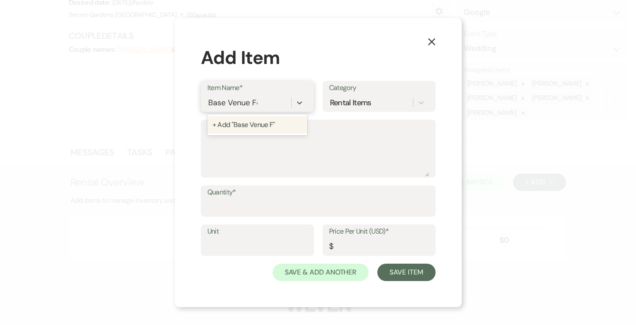
type input "Base Venue Fee"
click at [267, 125] on div "+ Add "Base Venue Fee"" at bounding box center [257, 124] width 100 height 17
click at [258, 136] on textarea "Description" at bounding box center [318, 154] width 222 height 43
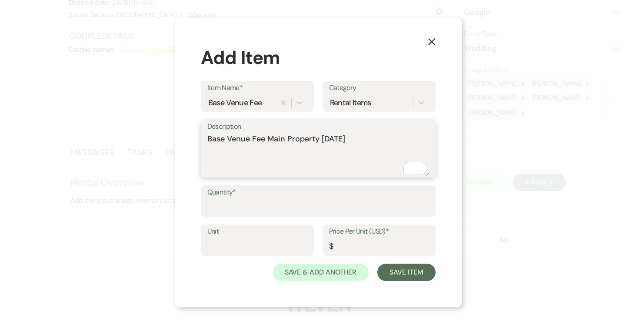
type textarea "Base Venue Fee Main Property [DATE]"
click at [265, 201] on input "Quantity*" at bounding box center [318, 207] width 222 height 17
type input "1"
click at [253, 239] on input "Unit" at bounding box center [257, 246] width 100 height 17
type input "1"
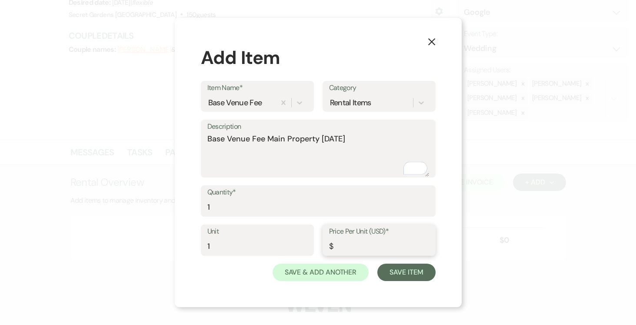
click at [361, 246] on input "Price Per Unit (USD)*" at bounding box center [379, 246] width 100 height 17
type input "4750.00"
click at [405, 273] on button "Save Item" at bounding box center [406, 271] width 58 height 17
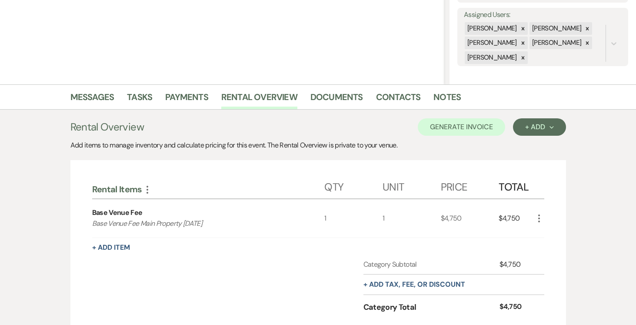
scroll to position [137, 0]
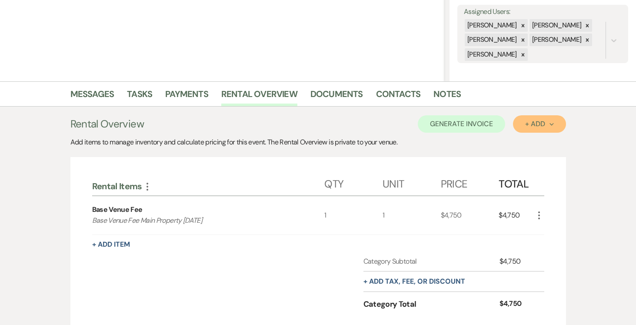
click at [545, 122] on div "+ Add Next" at bounding box center [539, 123] width 28 height 7
click at [524, 142] on button "Item" at bounding box center [535, 143] width 44 height 13
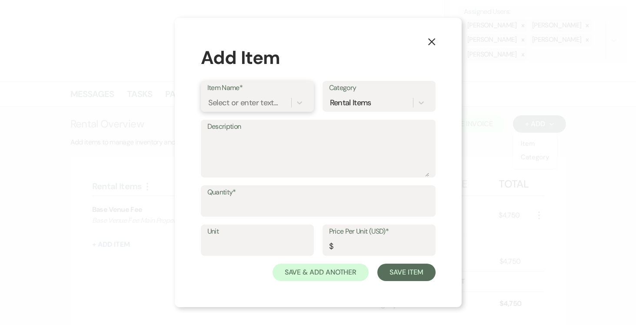
click at [239, 104] on div "Select or enter text..." at bounding box center [243, 103] width 70 height 12
type input "Outdoor Ballroom / Tent"
click at [254, 127] on div "+ Add "Outdoor Ballroom / Tent "" at bounding box center [257, 130] width 100 height 28
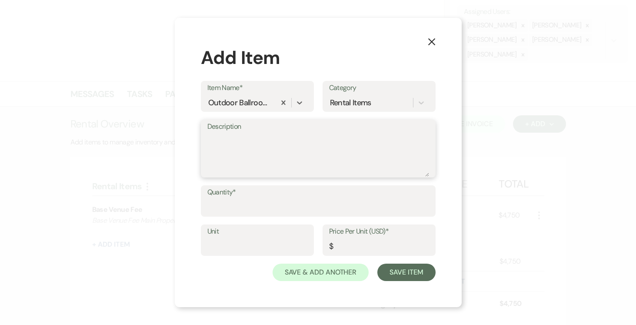
click at [241, 139] on textarea "Description" at bounding box center [318, 154] width 222 height 43
type textarea "Outdoor Ballroom / Tent (AC incldued)"
click at [257, 202] on input "Quantity*" at bounding box center [318, 207] width 222 height 17
type input "1"
click at [241, 236] on label "Unit" at bounding box center [257, 231] width 100 height 13
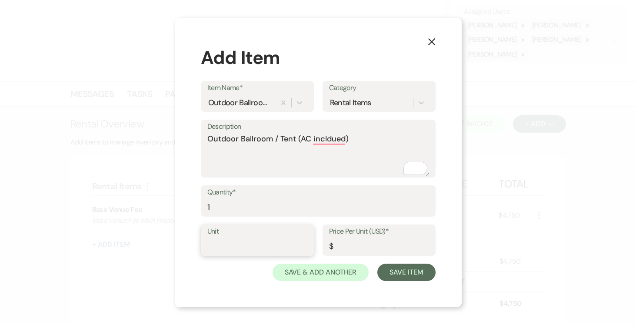
click at [241, 238] on input "Unit" at bounding box center [257, 246] width 100 height 17
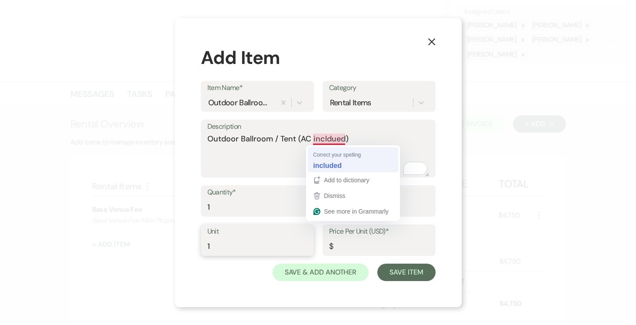
type input "1"
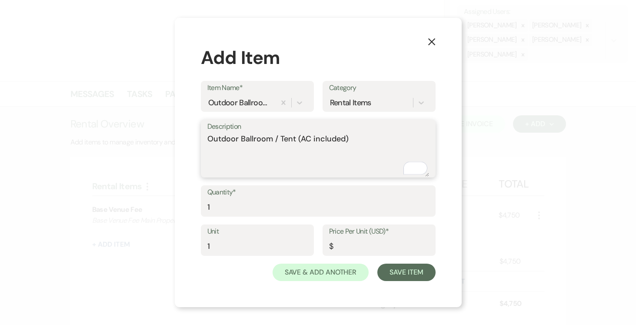
type textarea "Outdoor Ballroom / Tent (AC included)"
click at [349, 245] on input "Price Per Unit (USD)*" at bounding box center [379, 246] width 100 height 17
type input "2750.00"
click at [411, 270] on button "Save Item" at bounding box center [406, 271] width 58 height 17
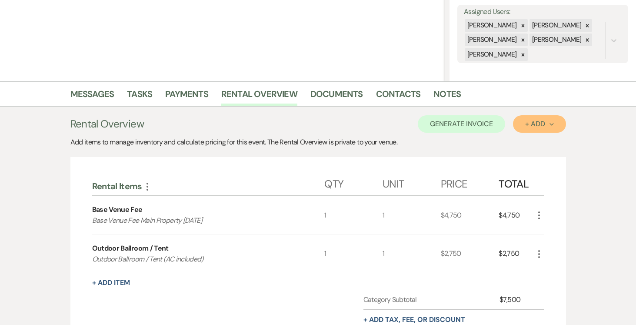
click at [553, 126] on div "+ Add Next" at bounding box center [539, 123] width 28 height 7
click at [540, 142] on button "Item" at bounding box center [535, 143] width 44 height 13
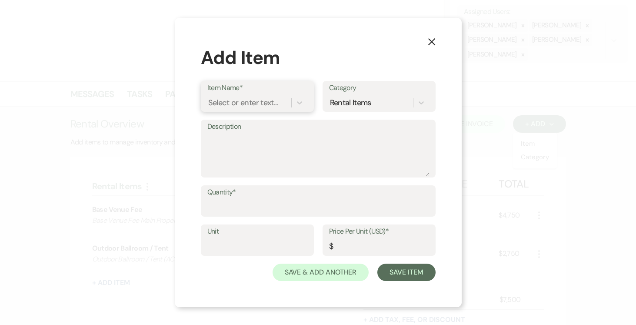
click at [260, 105] on div "Select or enter text..." at bounding box center [243, 103] width 70 height 12
type input "Valet Parking"
click at [250, 125] on div "+ Add "Valet Parking "" at bounding box center [257, 124] width 100 height 17
click at [236, 139] on textarea "Description" at bounding box center [318, 154] width 222 height 43
type textarea "VAlet Parking Fee for 76-150 guests"
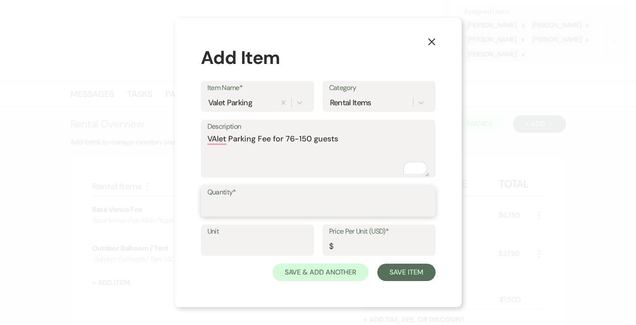
click at [249, 201] on input "Quantity*" at bounding box center [318, 207] width 222 height 17
type input "1"
click at [242, 240] on input "Unit" at bounding box center [257, 246] width 100 height 17
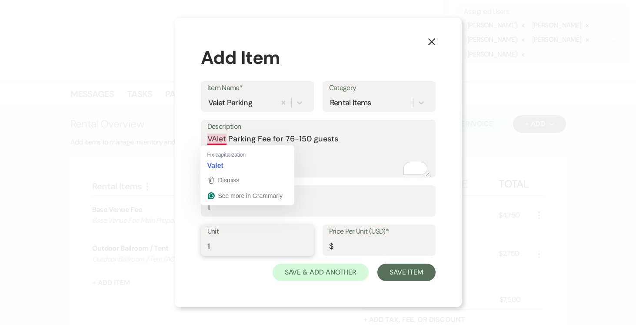
type input "1"
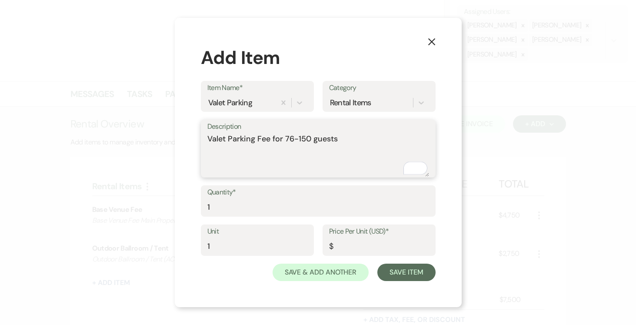
type textarea "Valet Parking Fee for 76-150 guests"
click at [349, 246] on input "Price Per Unit (USD)*" at bounding box center [379, 246] width 100 height 17
type input "650.00"
click at [402, 272] on button "Save Item" at bounding box center [406, 271] width 58 height 17
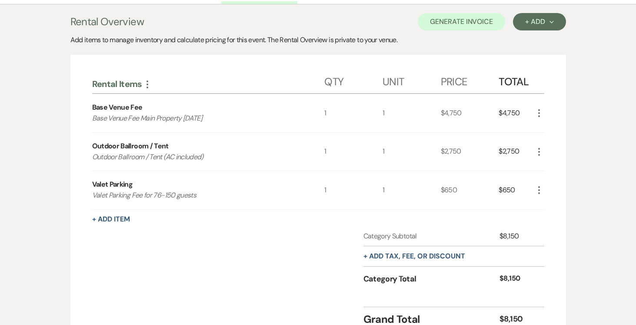
scroll to position [277, 0]
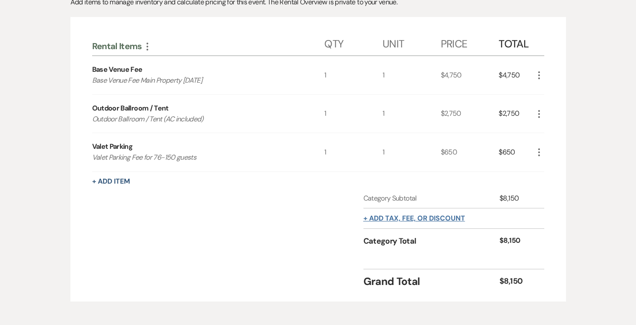
click at [431, 218] on button "+ Add tax, fee, or discount" at bounding box center [414, 218] width 102 height 7
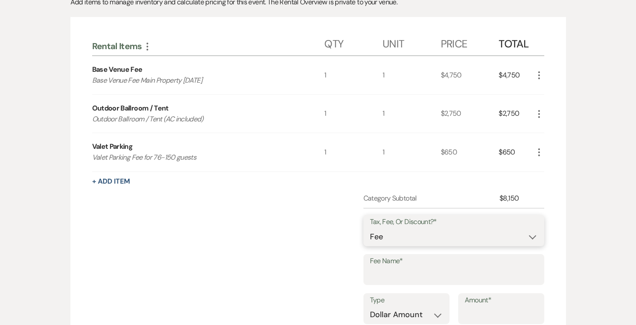
click at [527, 235] on select "Fee Discount Tax" at bounding box center [454, 236] width 168 height 17
select select "2"
click at [370, 228] on select "Fee Discount Tax" at bounding box center [454, 236] width 168 height 17
click at [441, 277] on input "Fee Name*" at bounding box center [454, 275] width 168 height 17
type input "D"
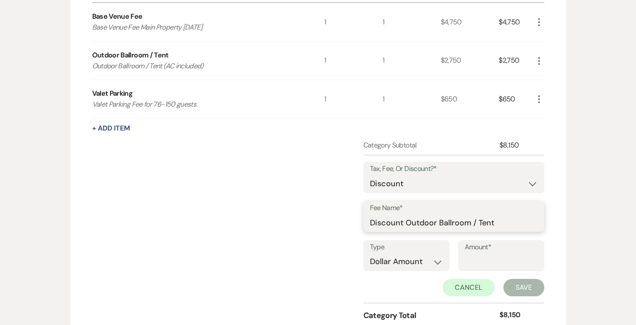
scroll to position [342, 0]
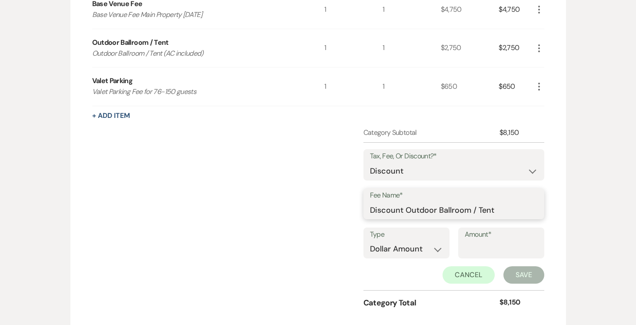
type input "Discount Outdoor Ballroom / Tent"
click at [474, 243] on input "Amount*" at bounding box center [501, 248] width 73 height 17
type input "250.00"
click at [525, 274] on button "Save" at bounding box center [523, 274] width 41 height 17
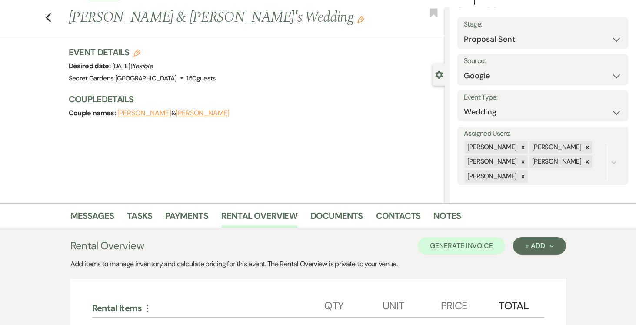
scroll to position [0, 0]
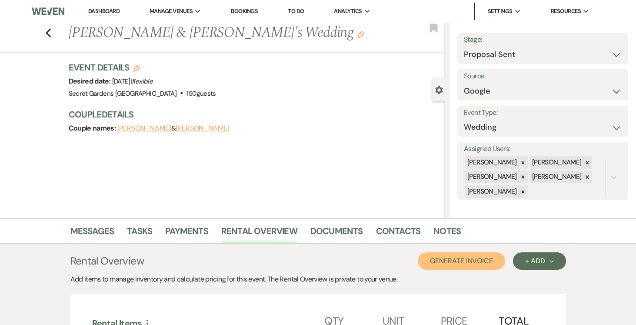
click at [453, 259] on button "Generate Invoice" at bounding box center [461, 260] width 87 height 17
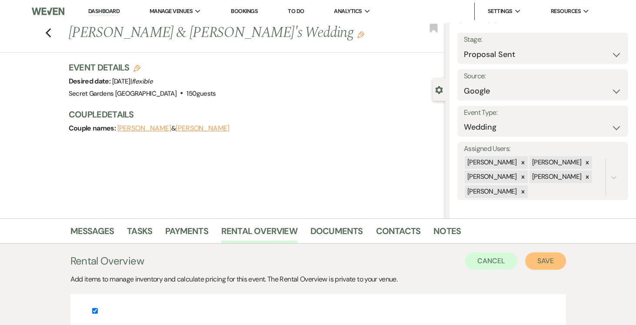
click at [551, 262] on button "Save" at bounding box center [545, 260] width 41 height 17
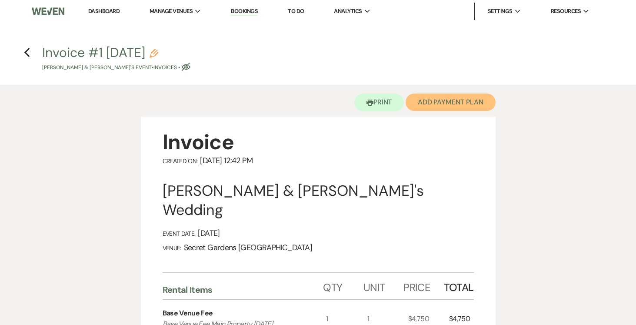
click at [467, 103] on button "Add Payment Plan" at bounding box center [450, 101] width 90 height 17
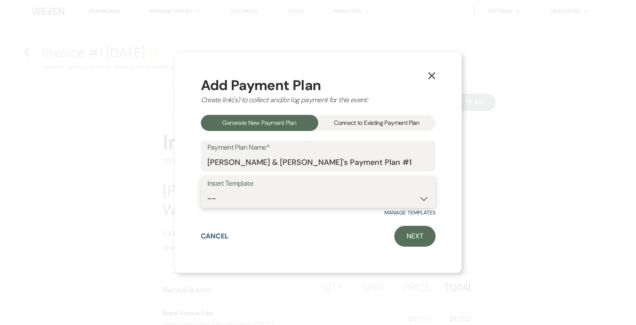
click at [421, 194] on select "-- Test Standard Payment Plan Balance Security Early Access Bridal Suite" at bounding box center [318, 198] width 222 height 17
select select "424"
click at [207, 190] on select "-- Test Standard Payment Plan Balance Security Early Access Bridal Suite" at bounding box center [318, 198] width 222 height 17
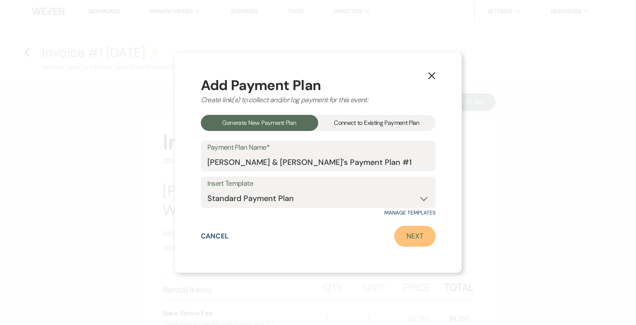
click at [428, 239] on link "Next" at bounding box center [414, 236] width 41 height 21
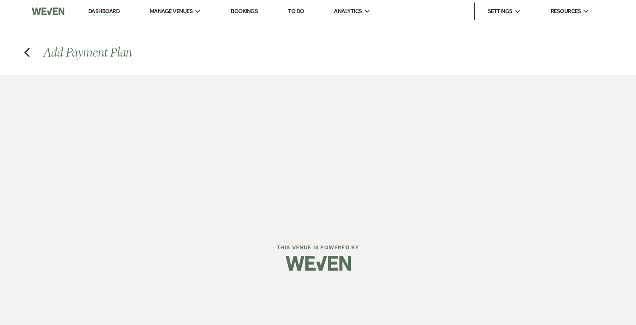
select select "27709"
select select "2"
select select "percentage"
select select "true"
select select "2"
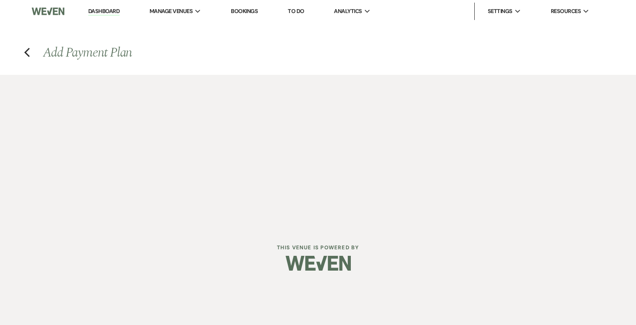
select select "percentage"
select select "true"
select select "client"
select select "weeks"
select select "client"
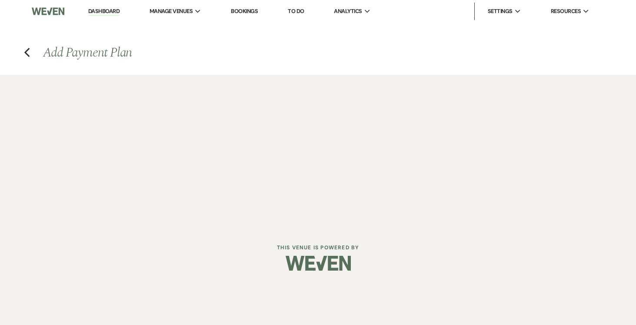
select select "weekly"
select select "days"
select select "afterDueDate"
select select "complete"
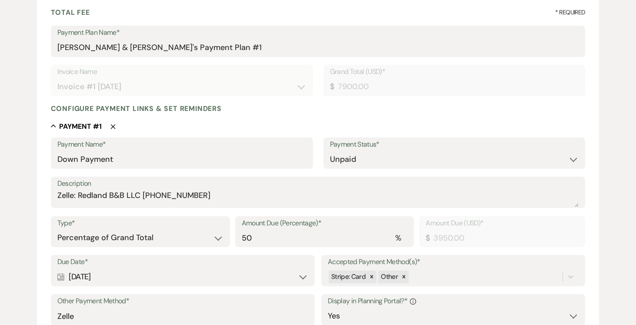
scroll to position [126, 0]
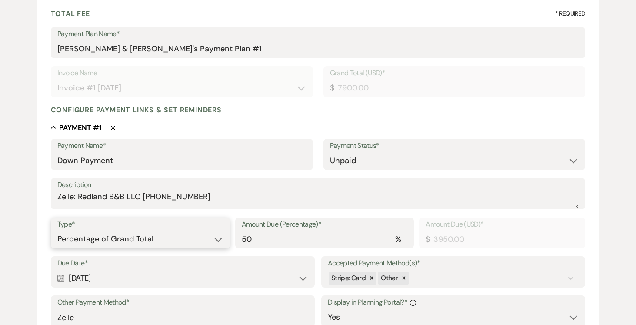
click at [215, 239] on select "Dollar Amount Percentage of Grand Total" at bounding box center [140, 238] width 166 height 17
click at [57, 230] on select "Dollar Amount Percentage of Grand Total" at bounding box center [140, 238] width 166 height 17
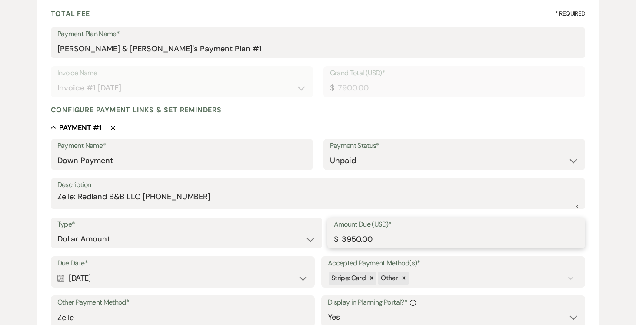
click at [420, 236] on input "3950.00" at bounding box center [456, 238] width 245 height 17
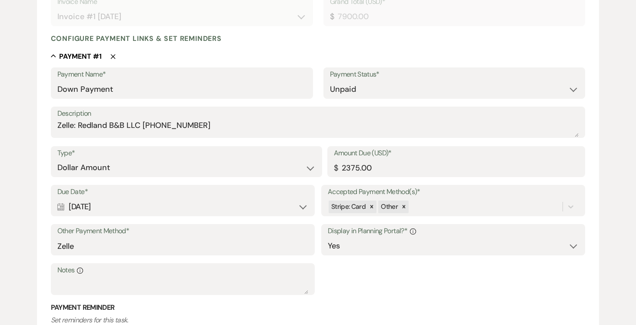
scroll to position [219, 0]
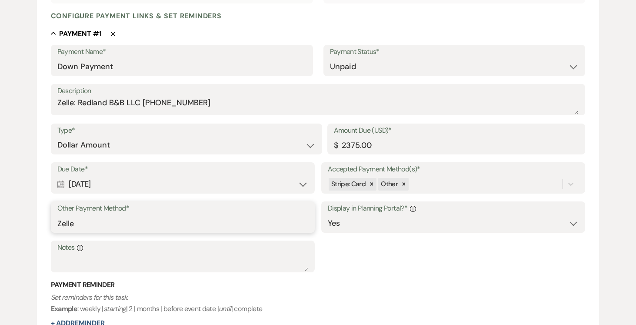
click at [232, 219] on input "Zelle" at bounding box center [182, 223] width 251 height 17
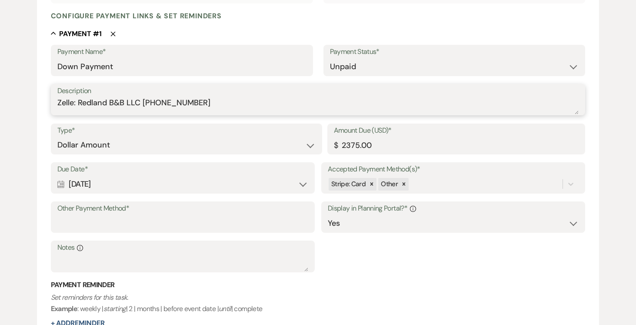
click at [166, 103] on textarea "Zelle: Redland B&B LLC [PHONE_NUMBER]" at bounding box center [317, 105] width 521 height 17
drag, startPoint x: 91, startPoint y: 103, endPoint x: 218, endPoint y: 107, distance: 127.0
click at [220, 107] on textarea "Zelle: Redland B&B LLC [PHONE_NUMBER]" at bounding box center [317, 105] width 521 height 17
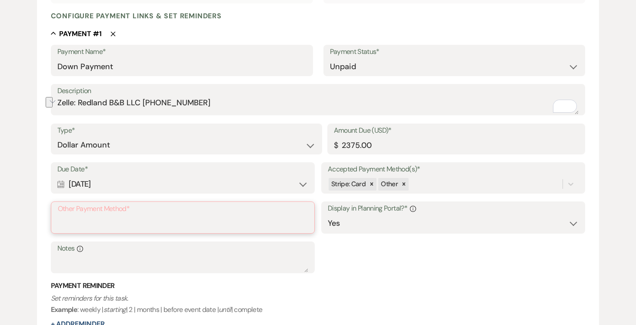
click at [144, 222] on input "Other Payment Method*" at bounding box center [183, 223] width 250 height 17
paste input "Zelle: Redland B&B LLC [PHONE_NUMBER]"
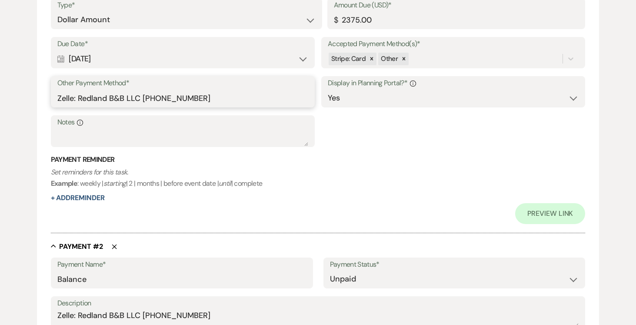
scroll to position [349, 0]
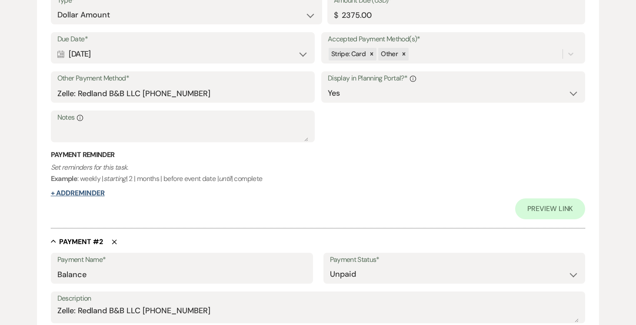
click at [91, 193] on button "+ Add Reminder" at bounding box center [78, 192] width 54 height 7
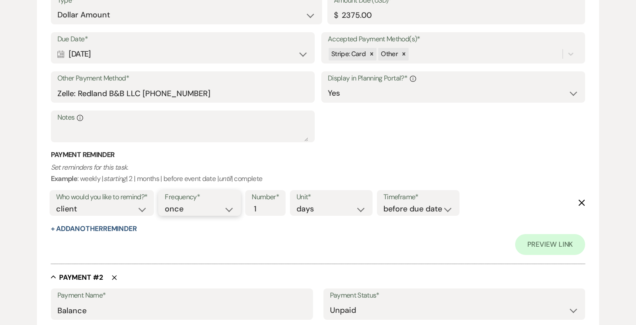
click at [230, 206] on select "once daily weekly monthly" at bounding box center [200, 209] width 70 height 12
click at [166, 203] on select "once daily weekly monthly" at bounding box center [200, 209] width 70 height 12
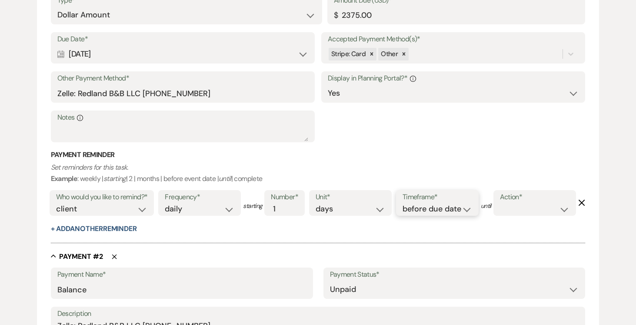
click at [471, 210] on select "before due date after due date on due date on custom date" at bounding box center [437, 209] width 70 height 12
click at [404, 203] on select "before due date after due date on due date on custom date" at bounding box center [437, 209] width 70 height 12
click at [500, 215] on select "complete due date custom date" at bounding box center [535, 209] width 70 height 12
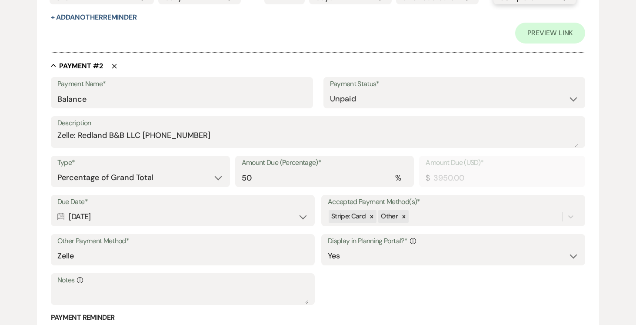
scroll to position [562, 0]
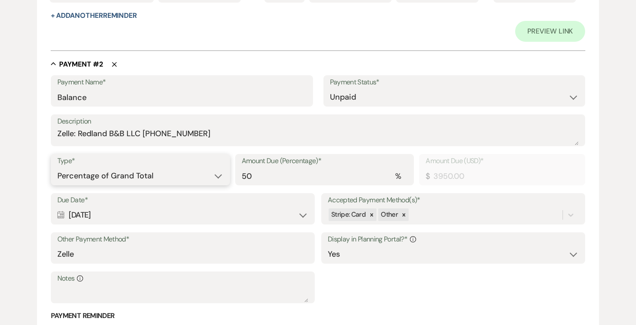
click at [217, 184] on select "Dollar Amount Percentage of Grand Total" at bounding box center [140, 175] width 166 height 17
click at [57, 184] on select "Dollar Amount Percentage of Grand Total" at bounding box center [140, 175] width 166 height 17
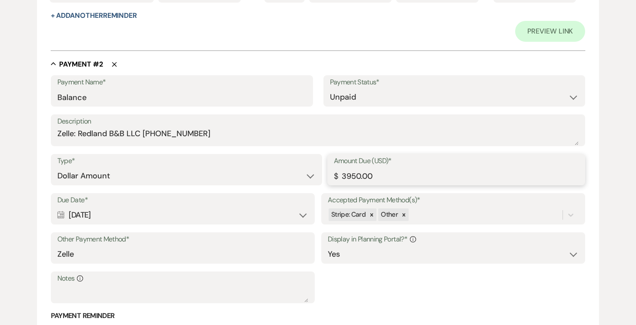
click at [442, 184] on input "3950.00" at bounding box center [456, 175] width 245 height 17
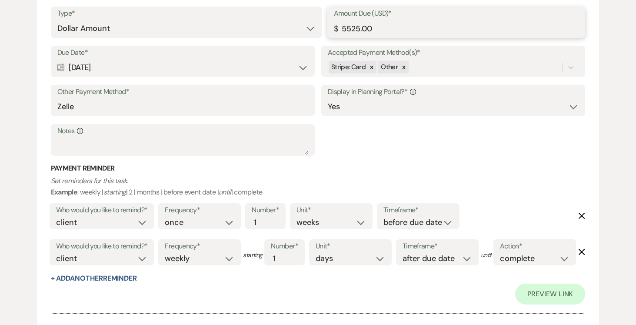
scroll to position [744, 0]
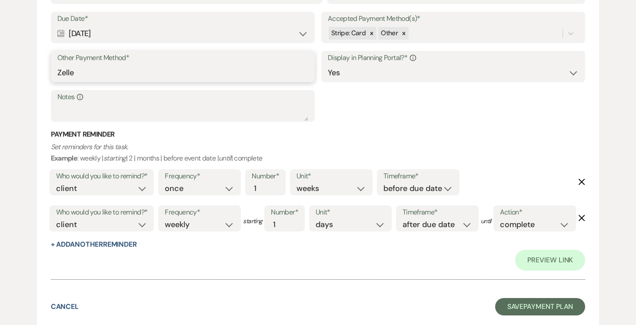
click at [205, 81] on input "Zelle" at bounding box center [182, 72] width 251 height 17
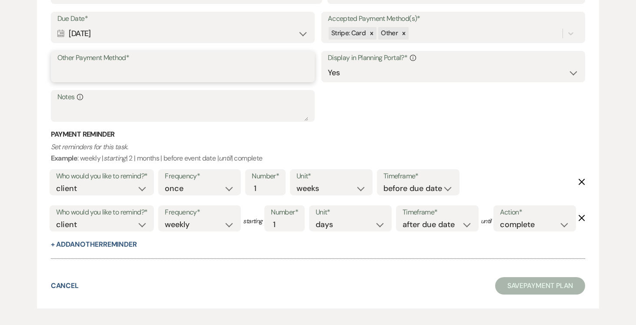
paste input "Zelle: Redland B&B LLC [PHONE_NUMBER]"
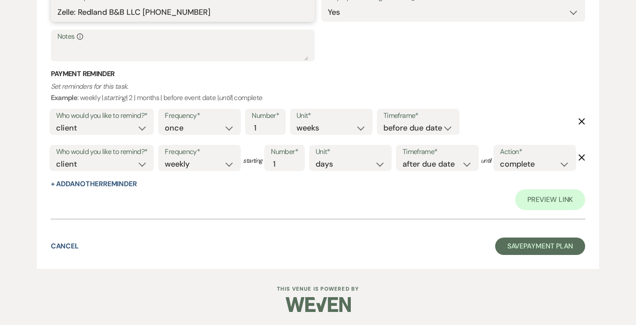
scroll to position [875, 0]
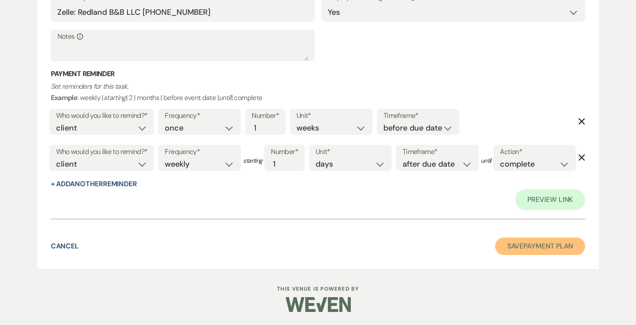
click at [521, 242] on button "Save Payment Plan" at bounding box center [540, 245] width 90 height 17
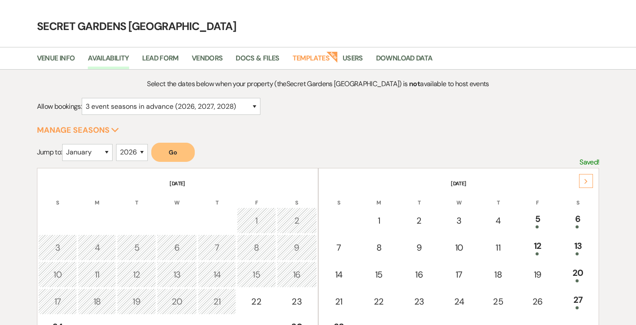
scroll to position [11, 0]
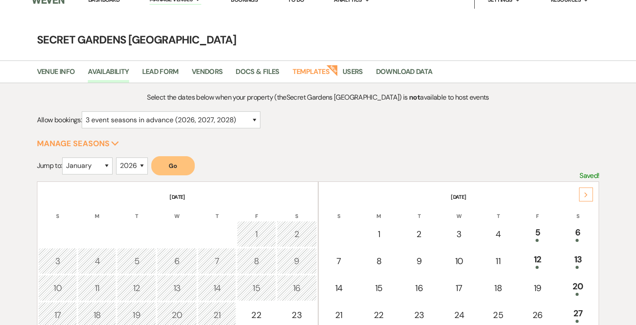
click at [587, 191] on div "Next" at bounding box center [586, 194] width 14 height 14
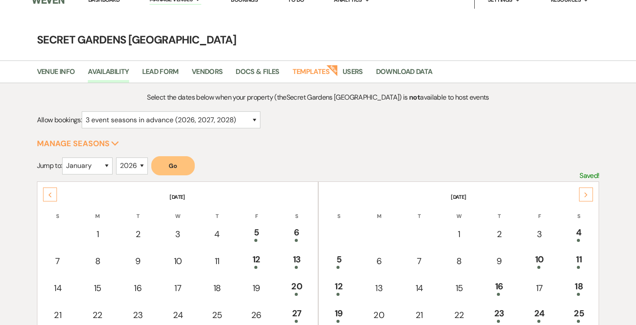
click at [587, 191] on div "Next" at bounding box center [586, 194] width 14 height 14
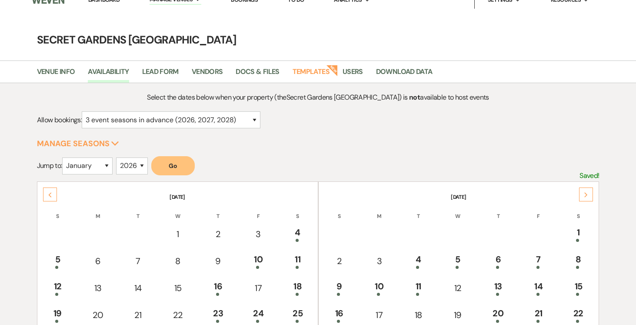
click at [587, 191] on div "Next" at bounding box center [586, 194] width 14 height 14
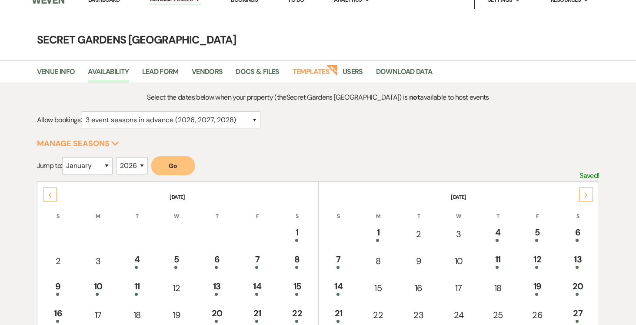
click at [587, 191] on div "Next" at bounding box center [586, 194] width 14 height 14
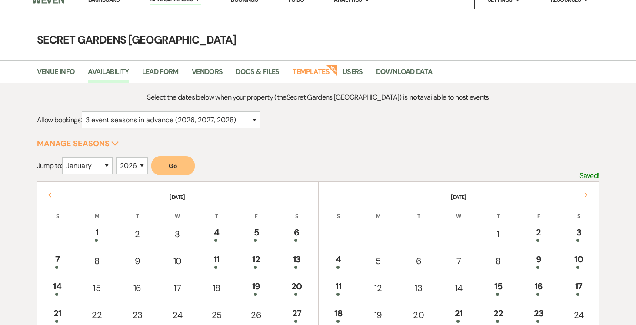
click at [587, 191] on div "Next" at bounding box center [586, 194] width 14 height 14
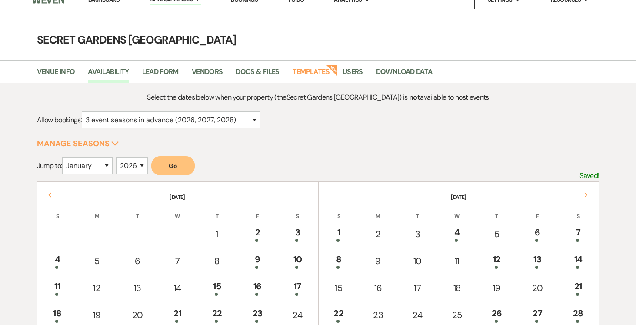
click at [587, 191] on div "Next" at bounding box center [586, 194] width 14 height 14
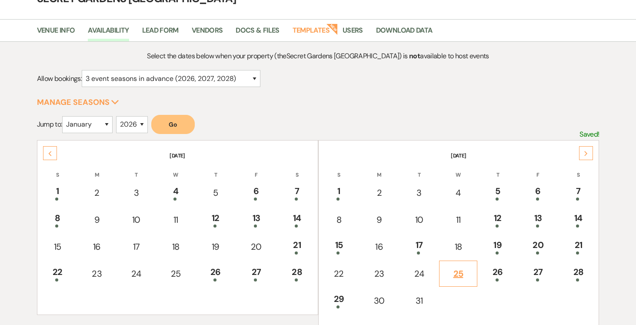
scroll to position [74, 0]
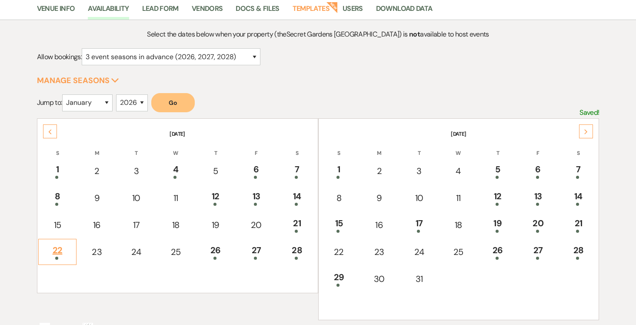
click at [59, 252] on div "22" at bounding box center [57, 251] width 29 height 16
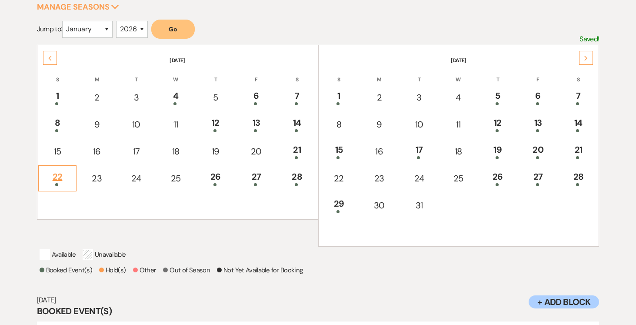
scroll to position [216, 0]
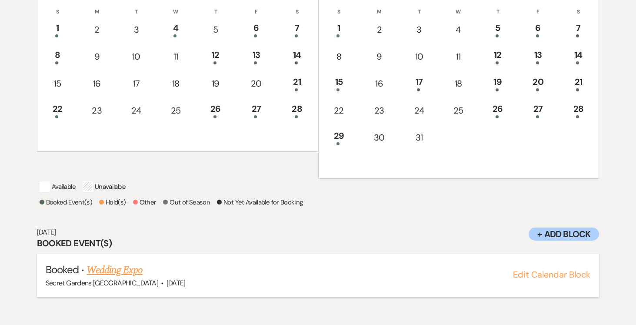
click at [545, 279] on button "Edit Calendar Block" at bounding box center [551, 274] width 77 height 9
select select "834"
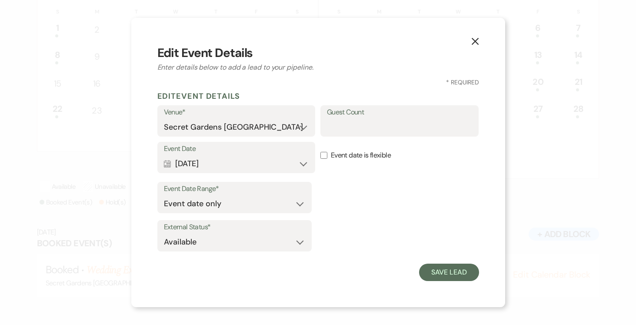
click at [474, 40] on icon "X" at bounding box center [475, 41] width 8 height 8
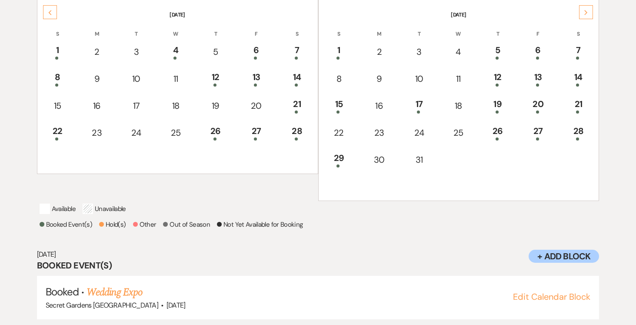
scroll to position [0, 0]
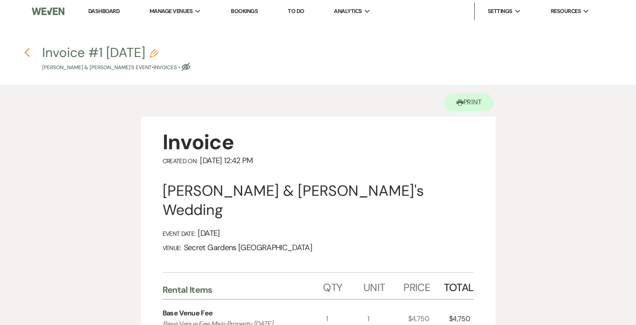
click at [25, 51] on use "button" at bounding box center [27, 53] width 6 height 10
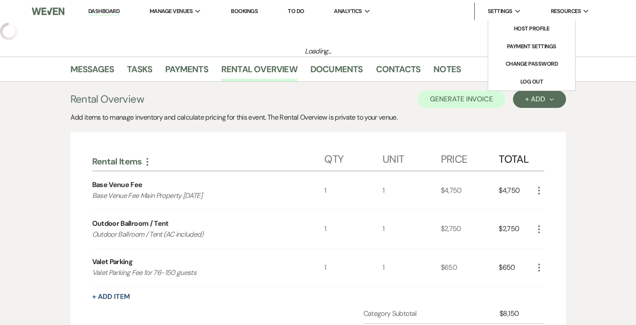
select select "6"
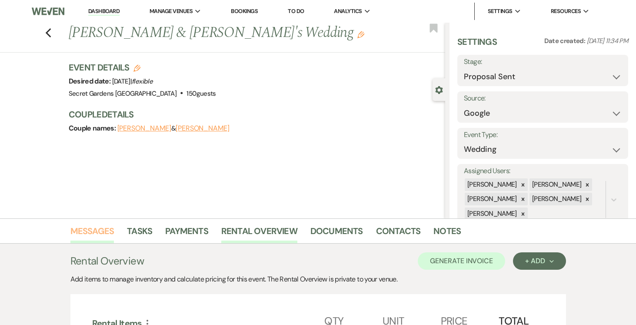
click at [83, 228] on link "Messages" at bounding box center [92, 233] width 44 height 19
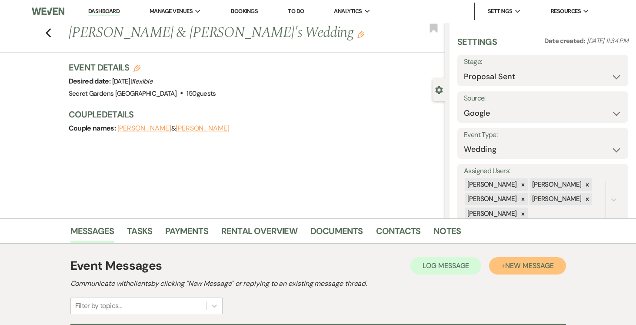
click at [537, 269] on span "New Message" at bounding box center [529, 265] width 48 height 9
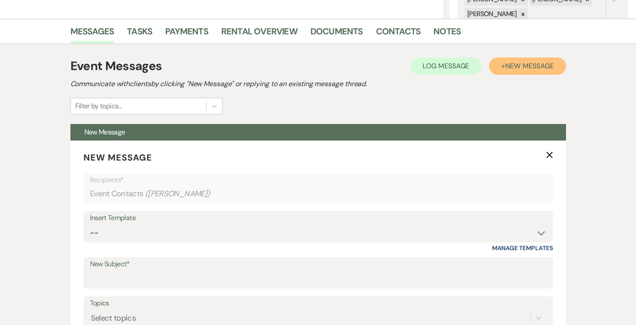
scroll to position [215, 0]
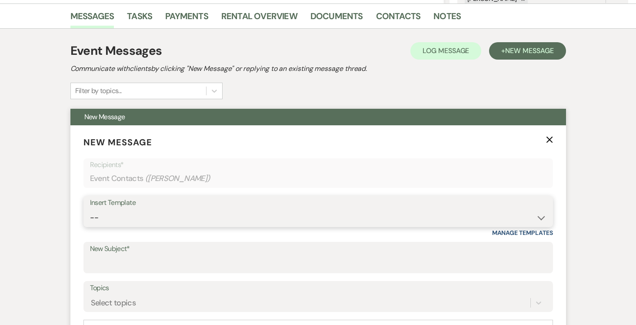
click at [536, 218] on select "-- Weven Planning Portal Introduction (Booked Events) Tour Request Response Fol…" at bounding box center [318, 217] width 456 height 17
select select "978"
click at [90, 209] on select "-- Weven Planning Portal Introduction (Booked Events) Tour Request Response Fol…" at bounding box center [318, 217] width 456 height 17
type input "Booking your event!"
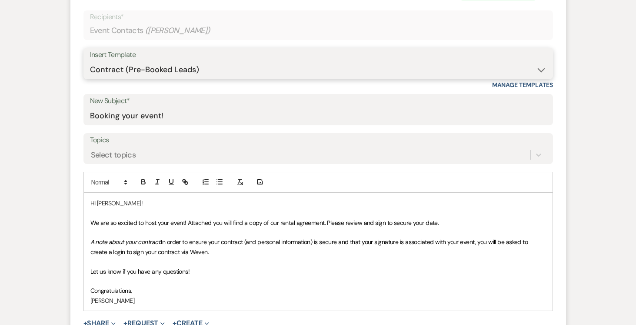
scroll to position [395, 0]
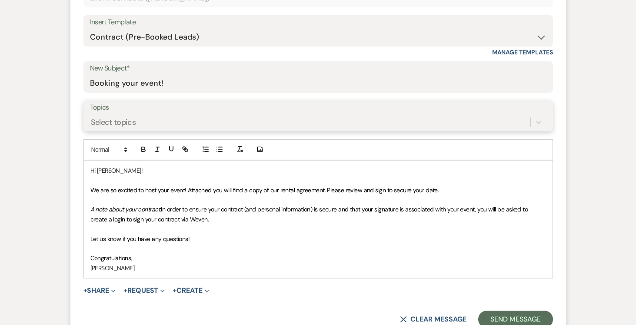
click at [315, 116] on div "Select topics" at bounding box center [310, 121] width 440 height 15
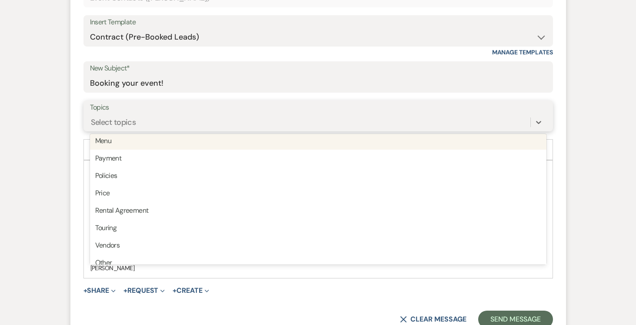
scroll to position [221, 0]
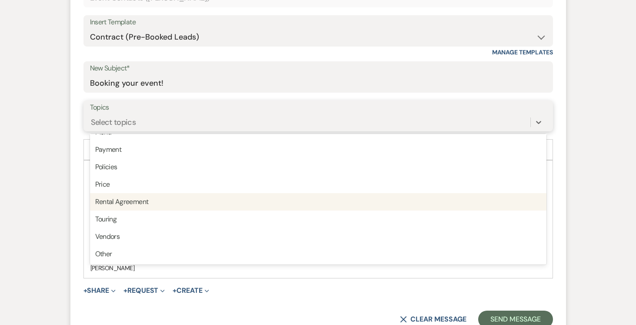
drag, startPoint x: 333, startPoint y: 198, endPoint x: 342, endPoint y: 199, distance: 9.6
click at [333, 198] on div "Rental Agreement" at bounding box center [318, 201] width 456 height 17
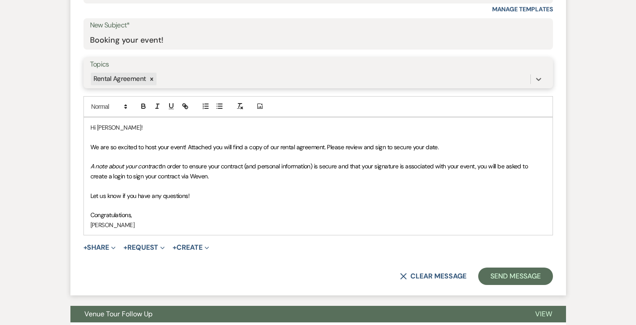
scroll to position [481, 0]
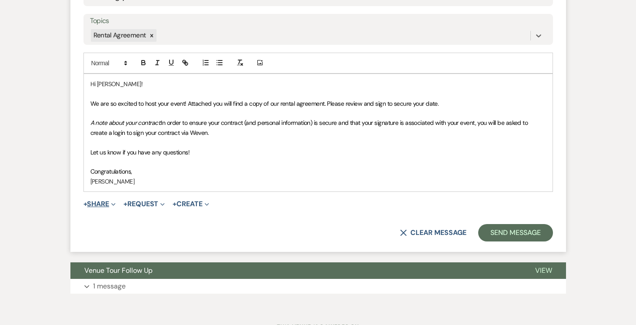
click at [105, 202] on button "+ Share Expand" at bounding box center [99, 203] width 33 height 7
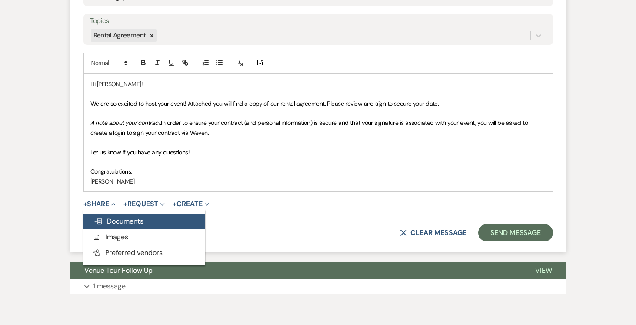
click at [117, 218] on span "Doc Upload Documents" at bounding box center [119, 220] width 50 height 9
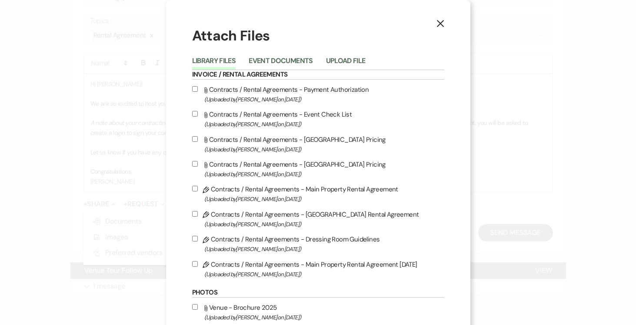
click at [193, 265] on input "Pencil Contracts / Rental Agreements - Main Property Rental Agreement 8-14-25 (…" at bounding box center [195, 264] width 6 height 6
checkbox input "true"
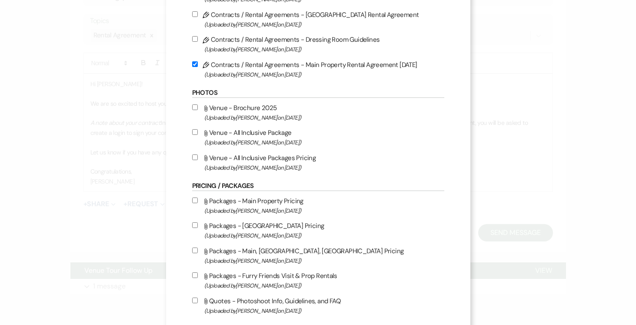
scroll to position [401, 0]
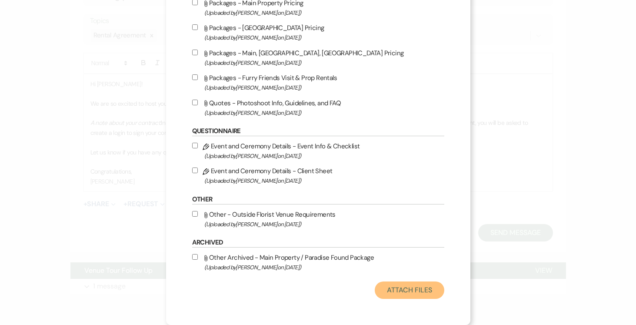
click at [393, 286] on button "Attach Files" at bounding box center [409, 289] width 69 height 17
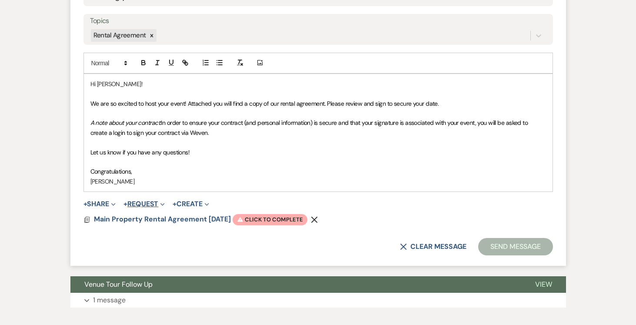
click at [148, 204] on button "+ Request Expand" at bounding box center [143, 203] width 41 height 7
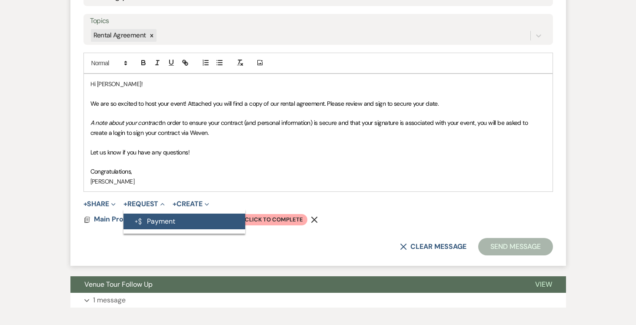
click at [153, 217] on button "Generate Payment Payment" at bounding box center [184, 221] width 122 height 16
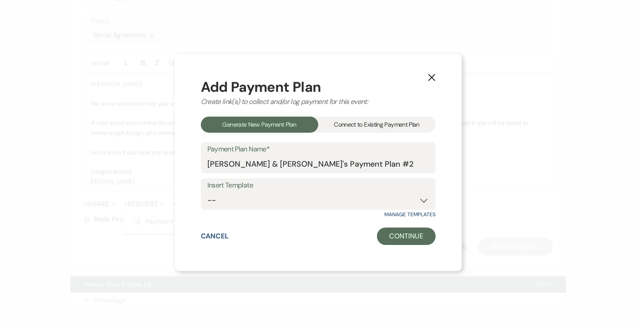
click at [389, 123] on div "Connect to Existing Payment Plan" at bounding box center [376, 124] width 117 height 16
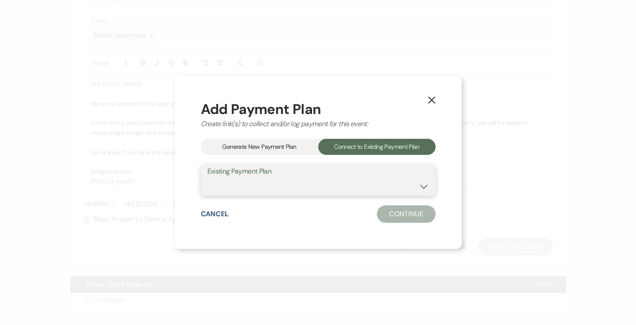
click at [425, 186] on select "[PERSON_NAME] & [PERSON_NAME]'s Payment Plan #1" at bounding box center [318, 186] width 222 height 17
select select "24901"
click at [207, 178] on select "[PERSON_NAME] & [PERSON_NAME]'s Payment Plan #1" at bounding box center [318, 186] width 222 height 17
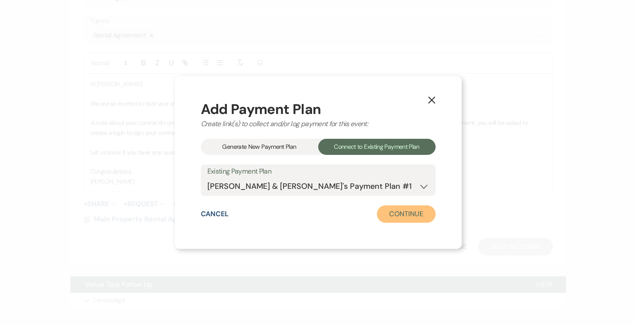
click at [415, 214] on button "Continue" at bounding box center [406, 213] width 58 height 17
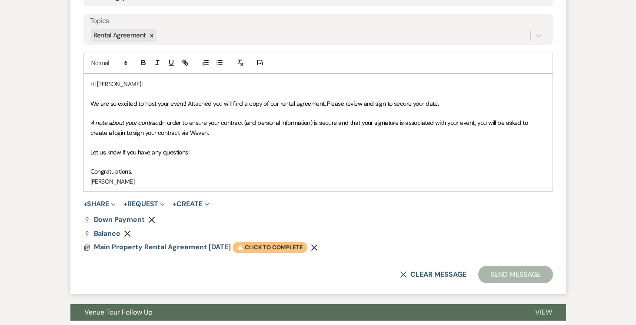
click at [266, 250] on span "Warning Click to complete" at bounding box center [269, 247] width 75 height 11
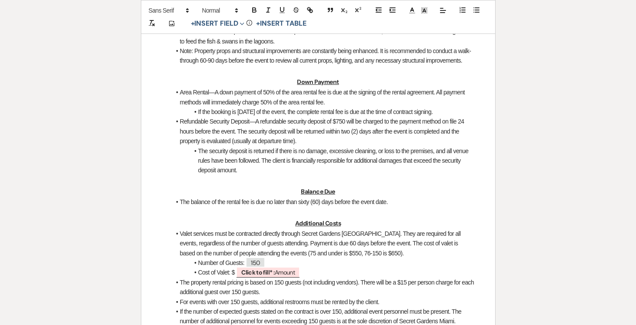
scroll to position [661, 0]
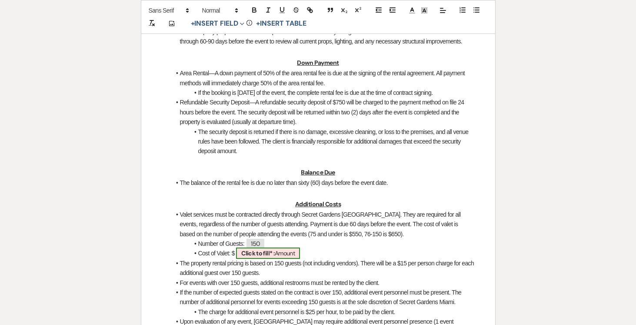
click at [285, 259] on span "Click to fill* : Amount" at bounding box center [268, 252] width 64 height 11
select select "owner"
select select "Amount"
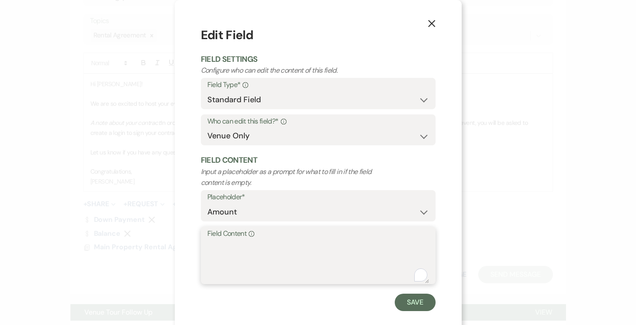
click at [251, 252] on textarea "Field Content Info" at bounding box center [318, 260] width 222 height 43
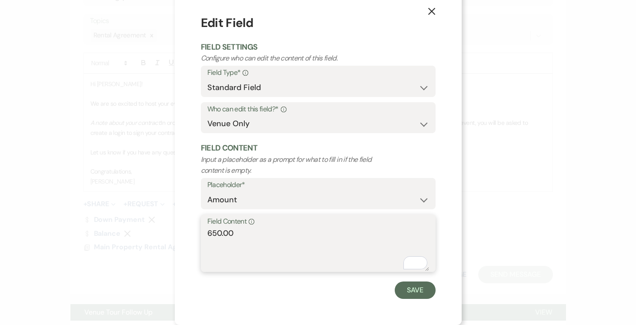
type textarea "650.00"
click at [410, 293] on button "Save" at bounding box center [415, 289] width 41 height 17
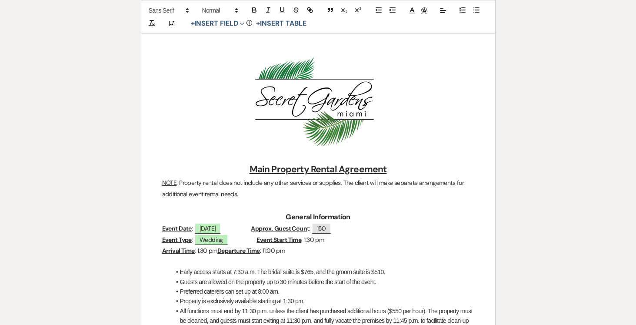
scroll to position [0, 0]
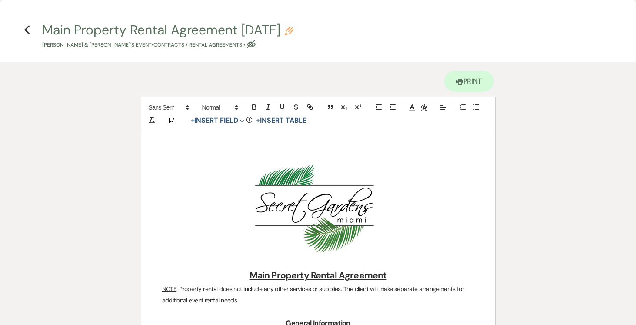
click at [28, 30] on icon "Previous" at bounding box center [27, 30] width 7 height 10
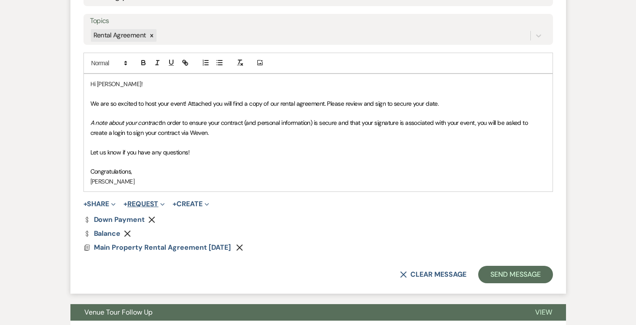
click at [150, 203] on button "+ Request Expand" at bounding box center [143, 203] width 41 height 7
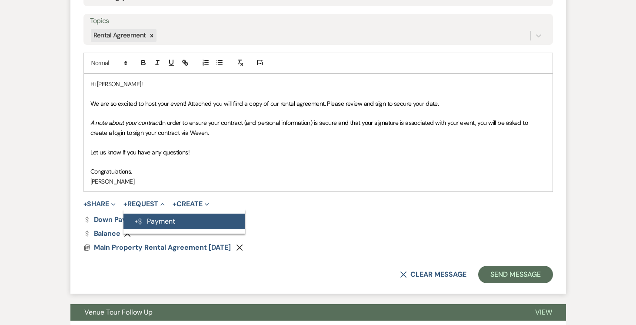
click at [162, 219] on button "Generate Payment Payment" at bounding box center [184, 221] width 122 height 16
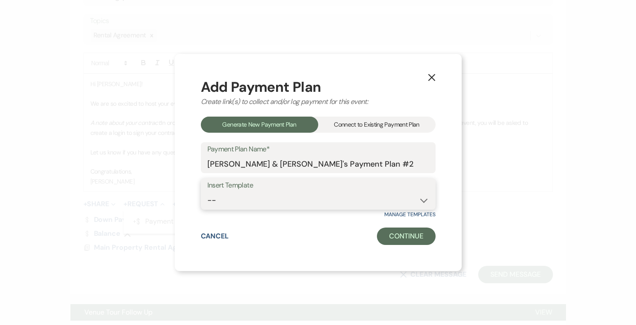
click at [421, 198] on select "-- Test Standard Payment Plan Balance Security Early Access Bridal Suite" at bounding box center [318, 200] width 222 height 17
select select "427"
click at [207, 192] on select "-- Test Standard Payment Plan Balance Security Early Access Bridal Suite" at bounding box center [318, 200] width 222 height 17
click at [410, 235] on button "Continue" at bounding box center [406, 235] width 58 height 17
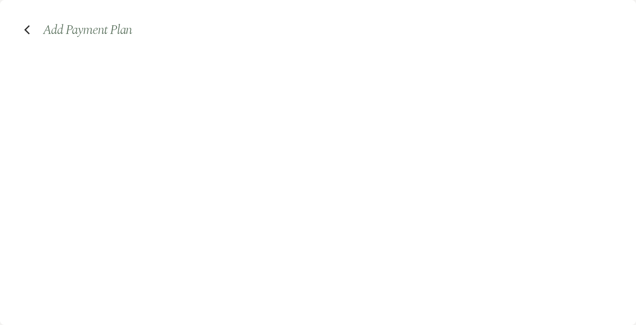
select select "2"
select select "percentage"
select select "true"
select select "client"
select select "days"
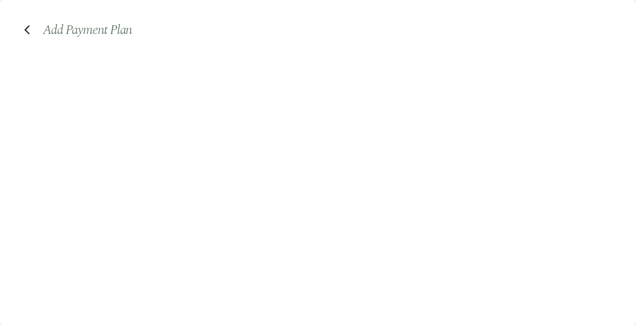
select select "afterDueDate"
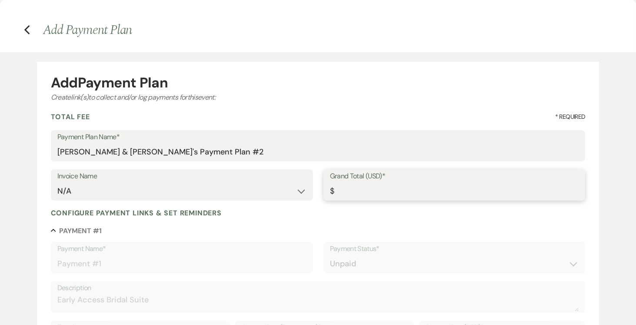
click at [351, 190] on input "Grand Total (USD)*" at bounding box center [454, 191] width 249 height 17
type input "7"
type input "7.00"
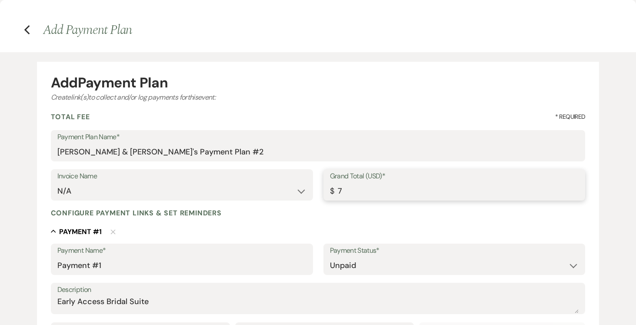
type input "76"
type input "76.00"
type input "765"
type input "765.00"
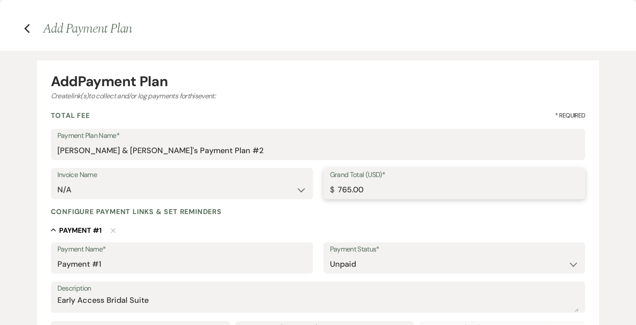
type input "765.00"
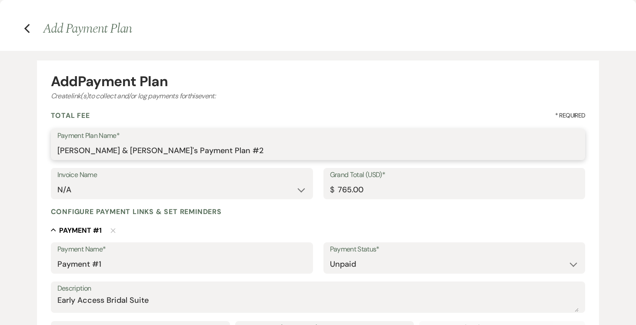
click at [206, 150] on input "Eitan Snyder & Sagit Hen's Payment Plan #2" at bounding box center [317, 150] width 521 height 17
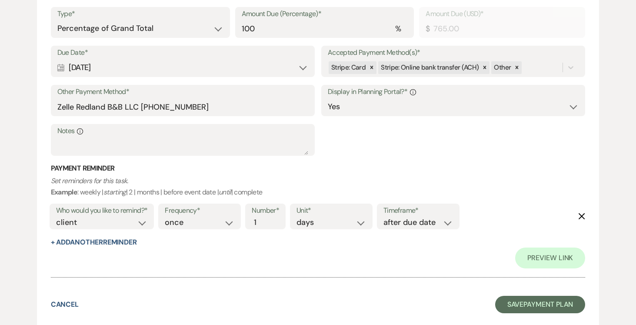
scroll to position [317, 0]
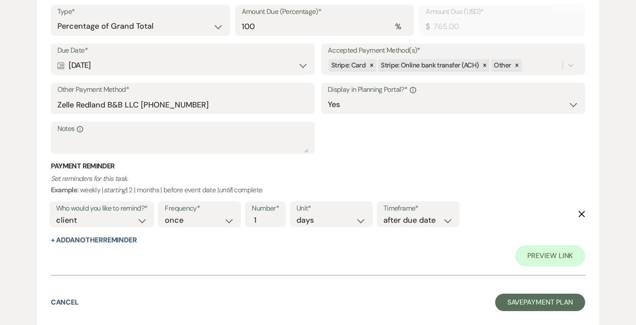
type input "Eitan Snyder & Sagit Hen's Payment Early Access Bridal Suite Main Property #2"
click at [231, 221] on select "once daily weekly monthly" at bounding box center [200, 220] width 70 height 12
select select "daily"
click at [166, 214] on select "once daily weekly monthly" at bounding box center [200, 220] width 70 height 12
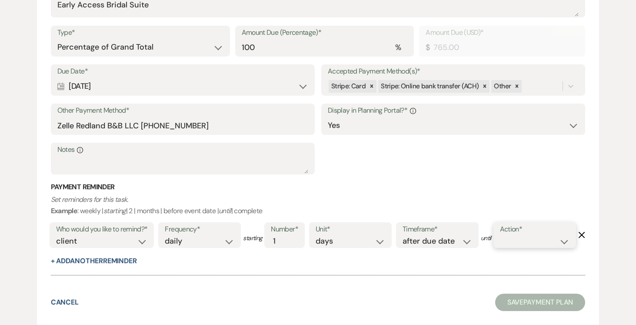
click at [500, 247] on select "complete due date custom date" at bounding box center [535, 241] width 70 height 12
select select "complete"
click at [500, 247] on select "complete due date custom date" at bounding box center [535, 241] width 70 height 12
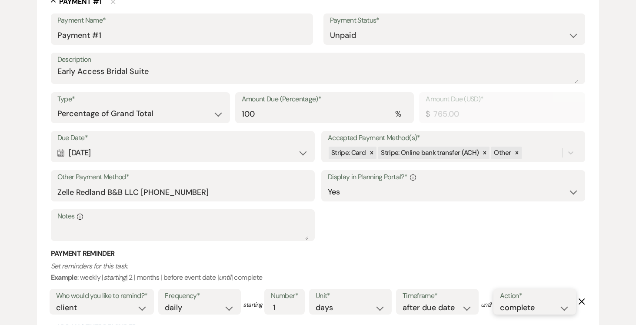
scroll to position [229, 0]
click at [480, 153] on div at bounding box center [485, 153] width 10 height 13
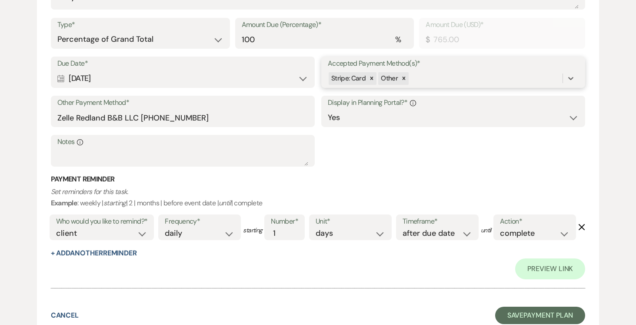
scroll to position [353, 0]
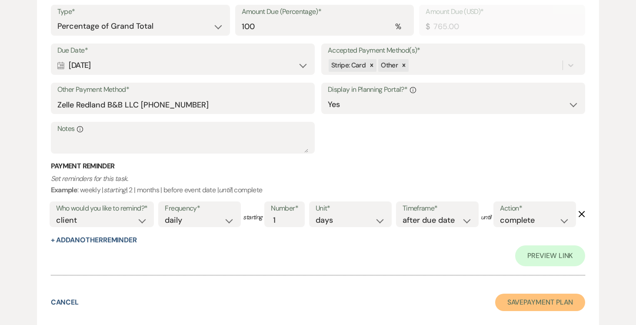
click at [533, 300] on button "Save Payment Plan" at bounding box center [540, 301] width 90 height 17
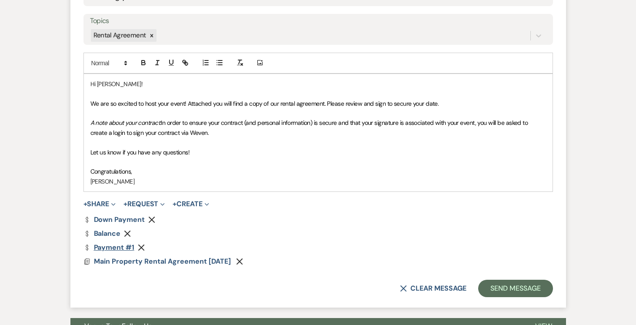
click at [120, 246] on link "Dollar Payment Payment #1" at bounding box center [108, 247] width 51 height 7
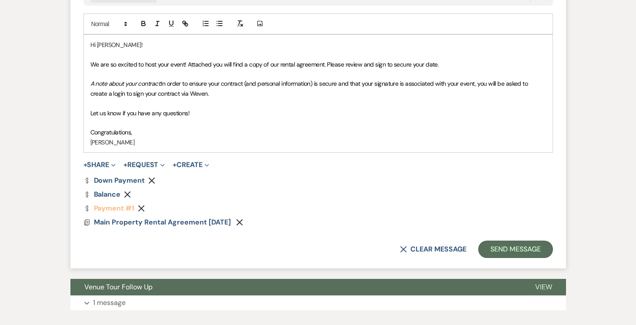
scroll to position [520, 0]
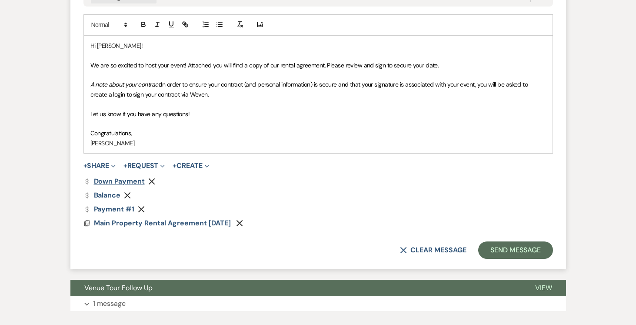
click at [132, 180] on link "Dollar Payment Down Payment" at bounding box center [113, 181] width 61 height 7
click at [528, 252] on button "Send Message" at bounding box center [515, 249] width 74 height 17
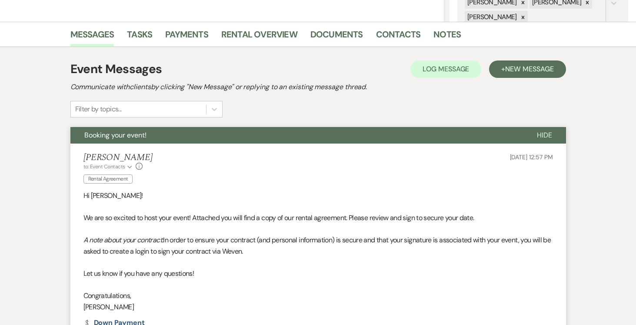
scroll to position [0, 0]
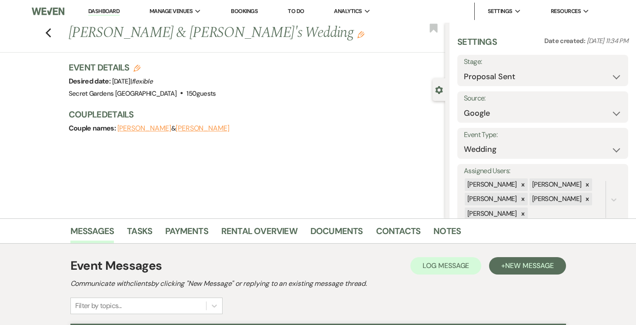
click at [99, 8] on link "Dashboard" at bounding box center [103, 11] width 31 height 8
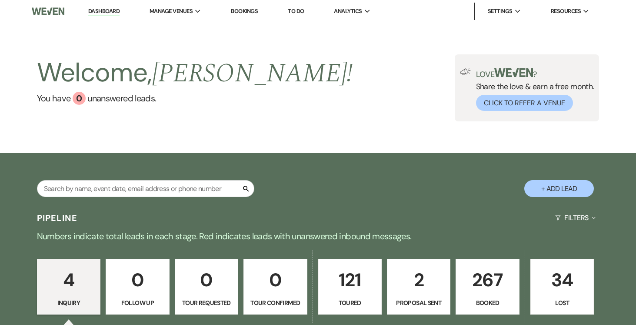
click at [415, 283] on p "2" at bounding box center [418, 279] width 52 height 29
select select "6"
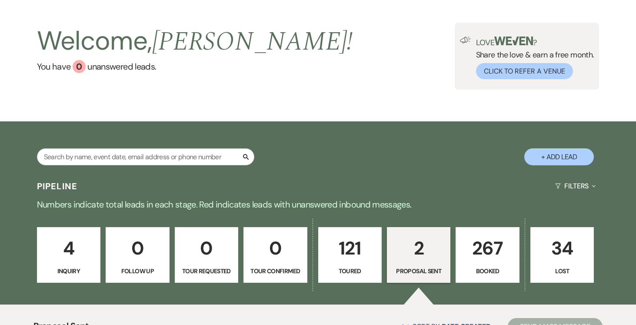
scroll to position [25, 0]
